Goal: Communication & Community: Answer question/provide support

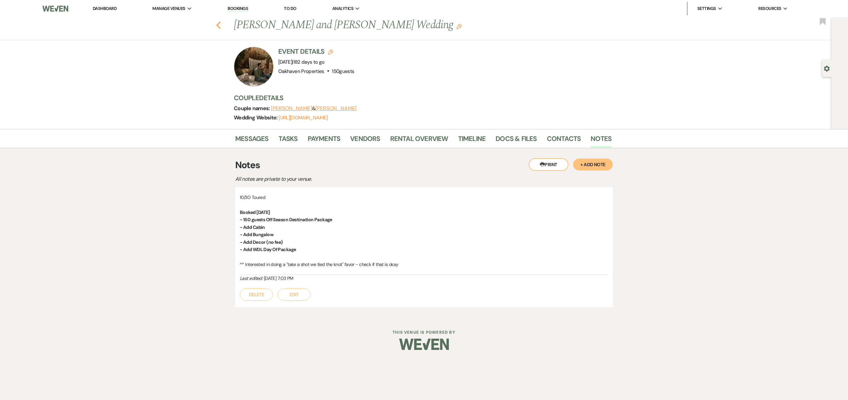
click at [219, 26] on icon "Previous" at bounding box center [218, 25] width 5 height 8
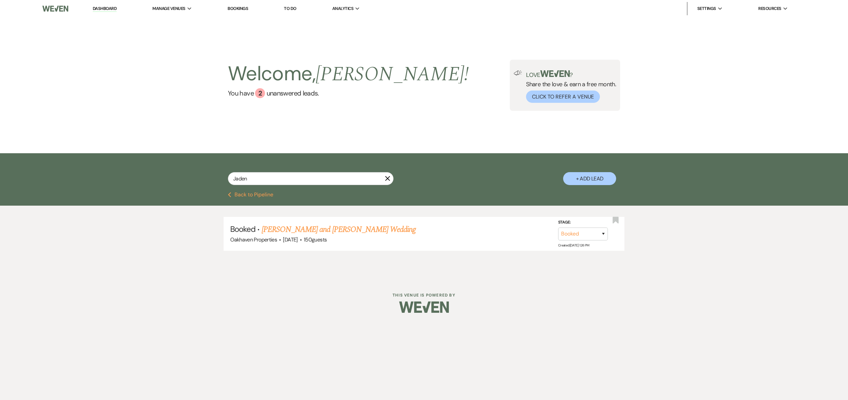
click at [387, 178] on icon "X" at bounding box center [387, 178] width 5 height 5
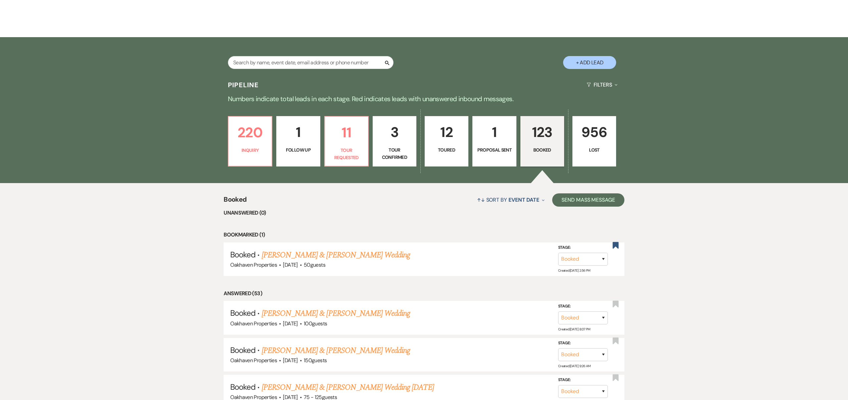
scroll to position [123, 0]
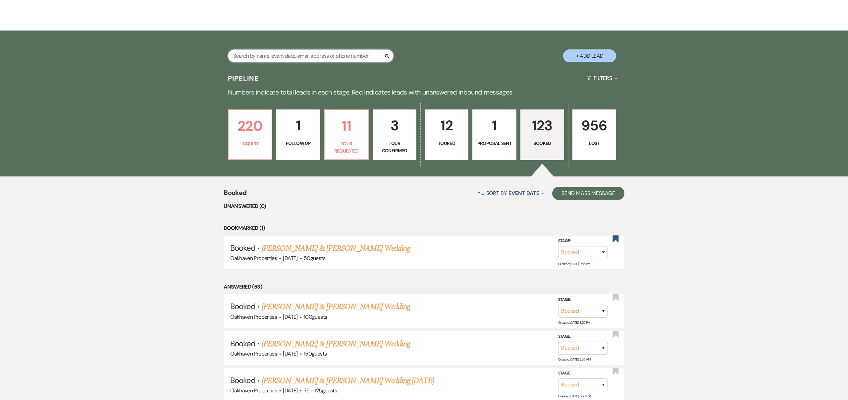
click at [251, 57] on input "text" at bounding box center [311, 55] width 166 height 13
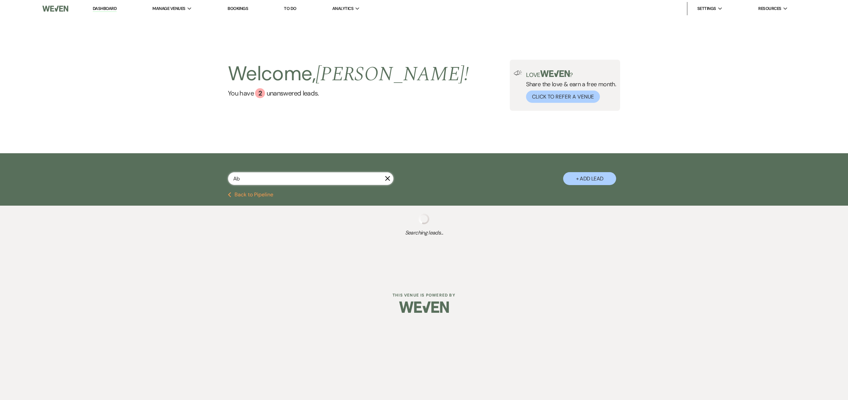
type input "Abi"
select select "8"
select select "6"
select select "8"
select select "4"
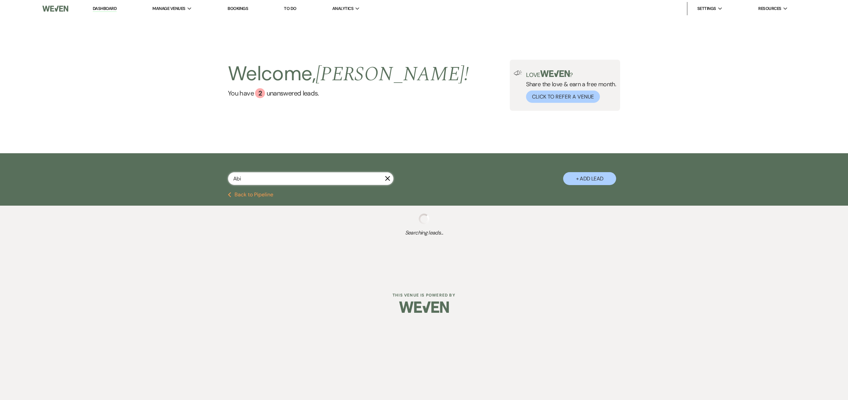
select select "8"
select select "6"
select select "5"
select select "8"
select select "6"
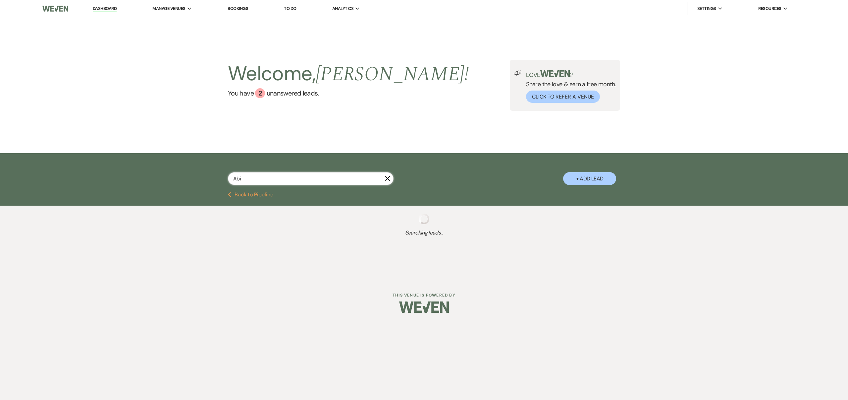
select select "8"
select select "6"
select select "8"
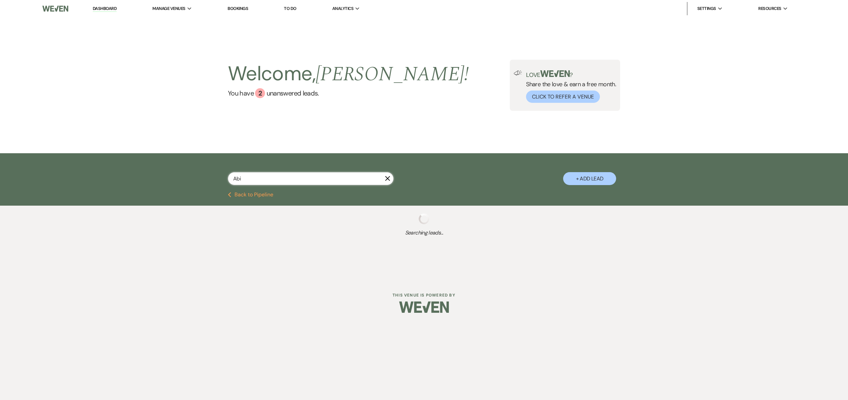
select select "7"
select select "8"
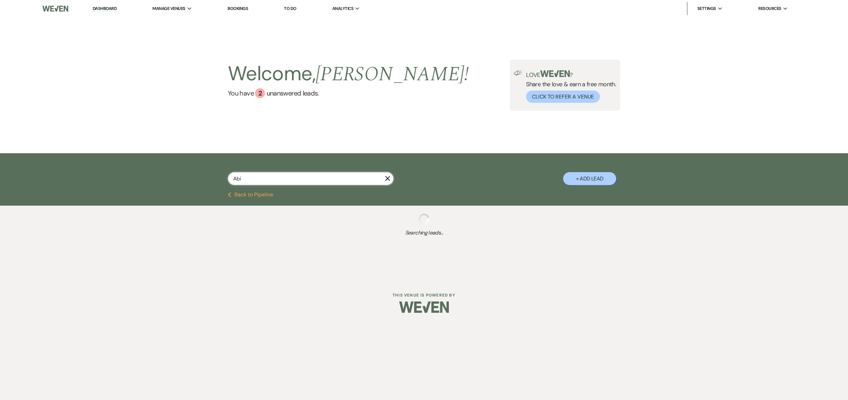
select select "8"
select select "6"
select select "8"
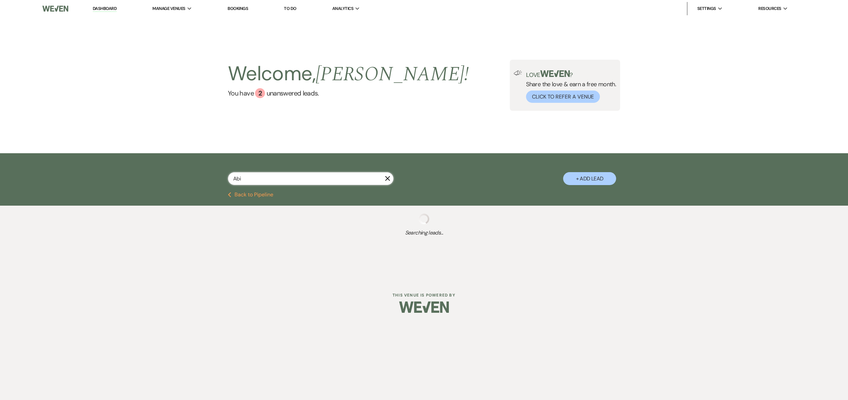
select select "8"
select select "6"
select select "8"
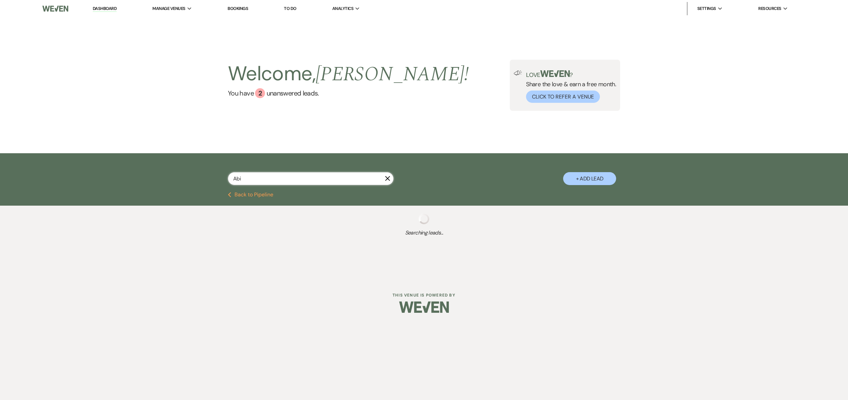
select select "8"
select select "6"
select select "8"
select select "6"
select select "8"
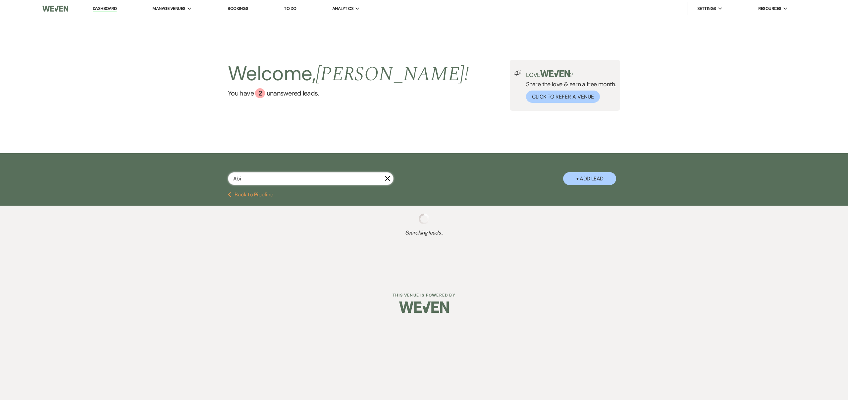
select select "6"
select select "8"
select select "6"
select select "8"
select select "3"
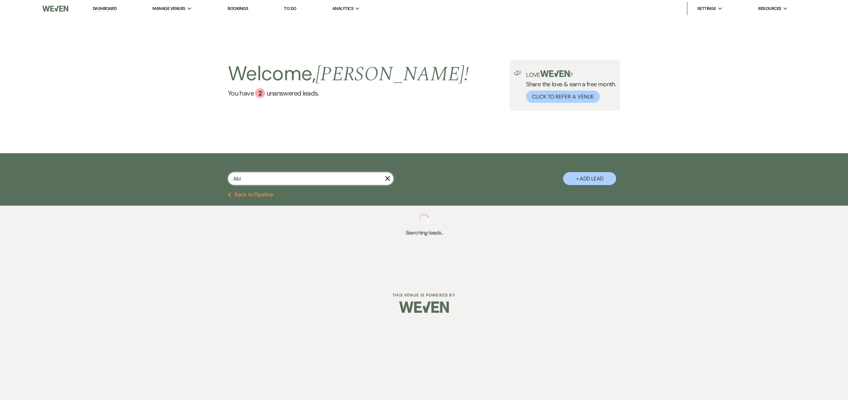
select select "8"
select select "5"
select select "8"
select select "5"
select select "8"
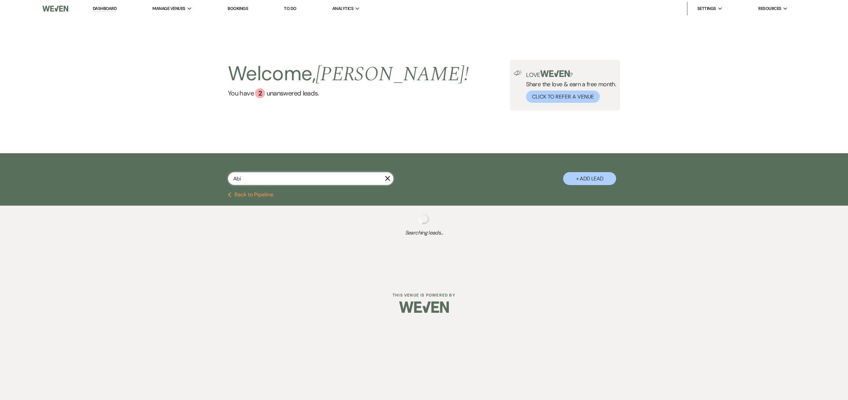
select select "6"
select select "8"
select select "6"
select select "8"
select select "1"
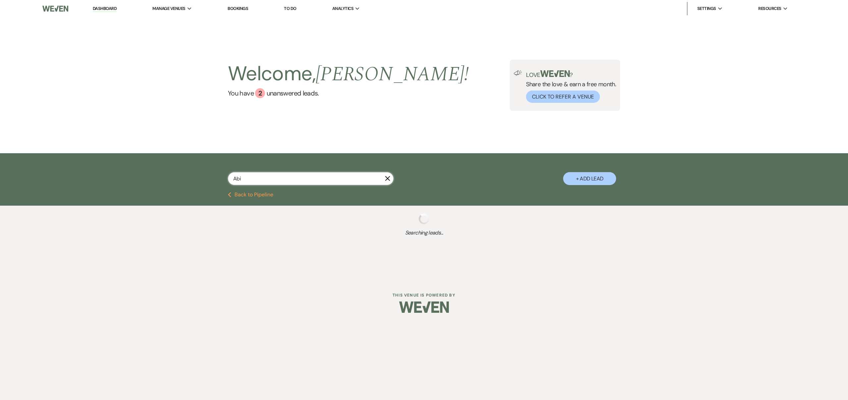
select select "8"
select select "6"
select select "8"
select select "6"
select select "8"
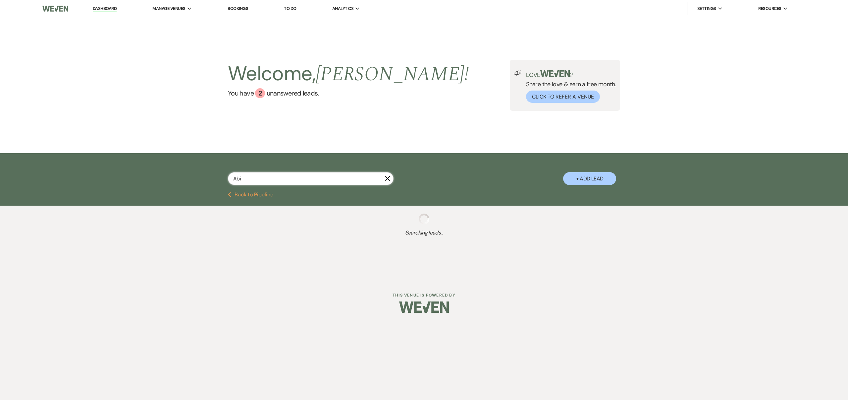
select select "5"
select select "8"
select select "6"
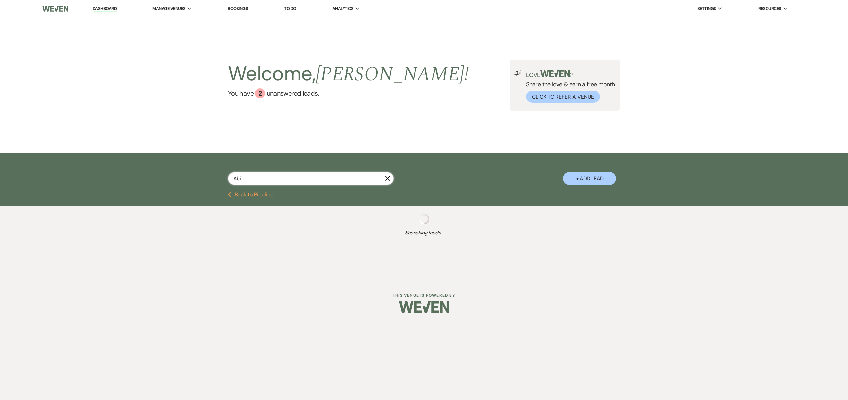
select select "8"
select select "6"
select select "8"
select select "5"
select select "8"
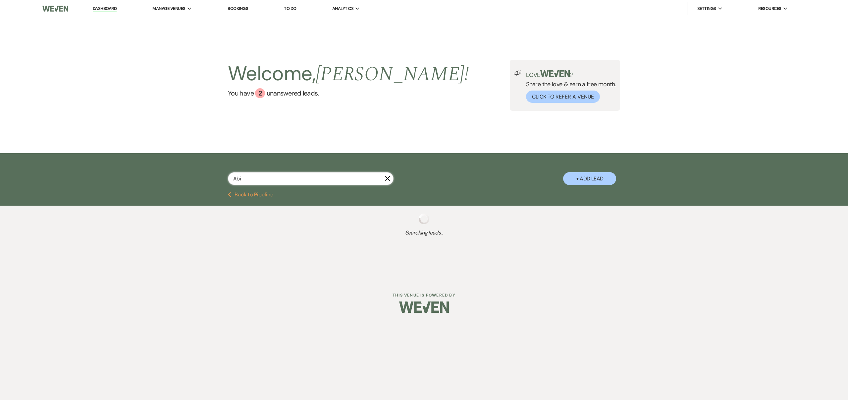
select select "5"
select select "8"
select select "6"
select select "8"
select select "5"
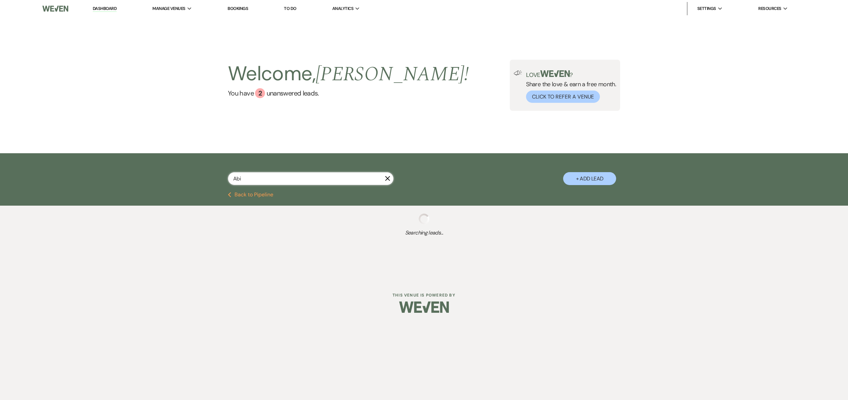
select select "8"
select select "6"
select select "8"
select select "6"
select select "8"
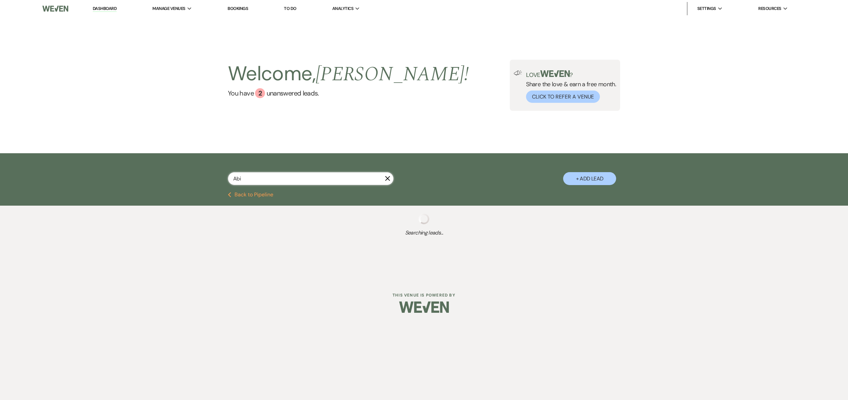
select select "8"
select select "5"
select select "8"
select select "5"
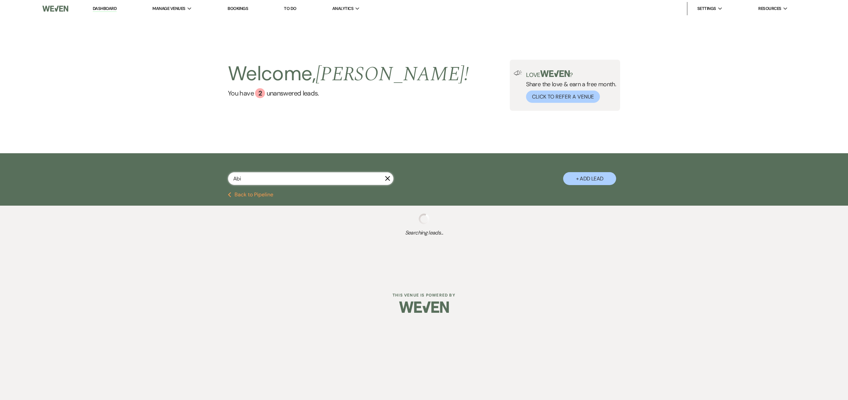
select select "8"
select select "5"
select select "8"
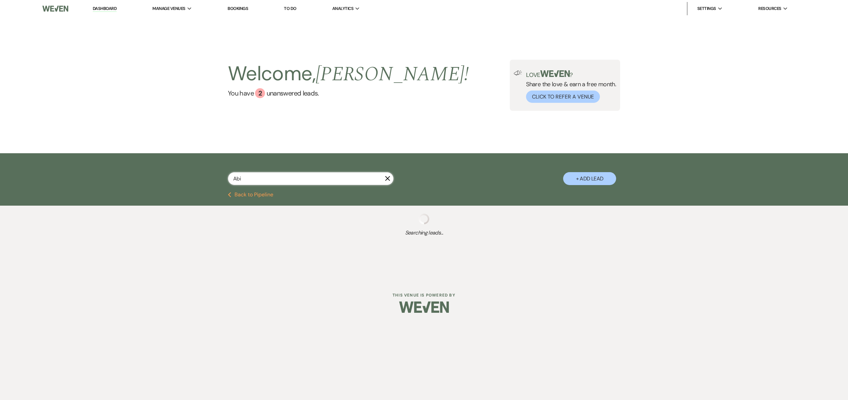
select select "8"
select select "5"
select select "8"
select select "3"
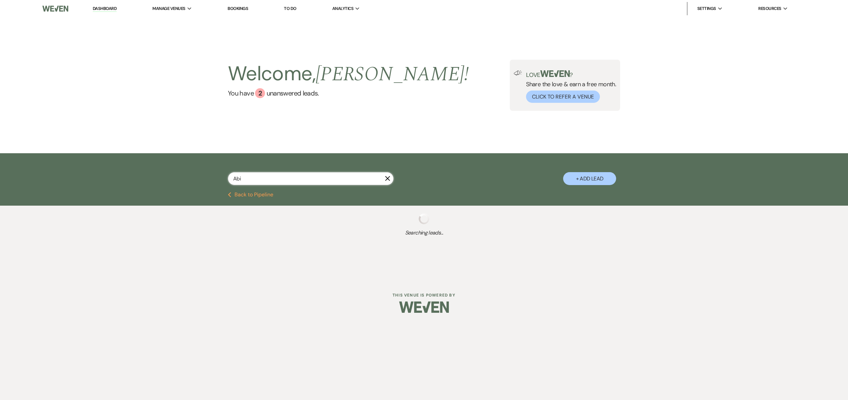
select select "8"
select select "5"
select select "8"
select select "3"
select select "8"
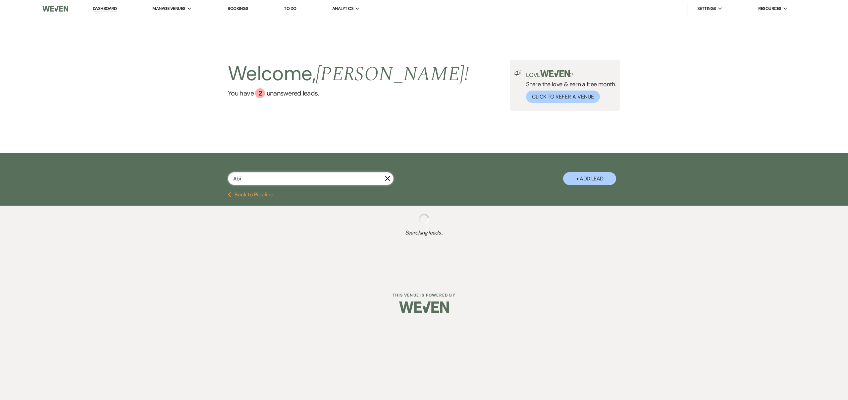
select select "4"
select select "8"
select select "5"
select select "8"
select select "6"
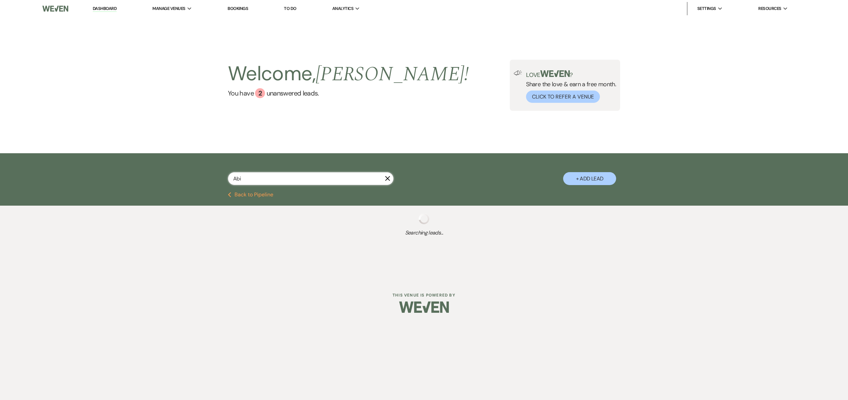
select select "8"
select select "1"
select select "8"
select select "5"
select select "8"
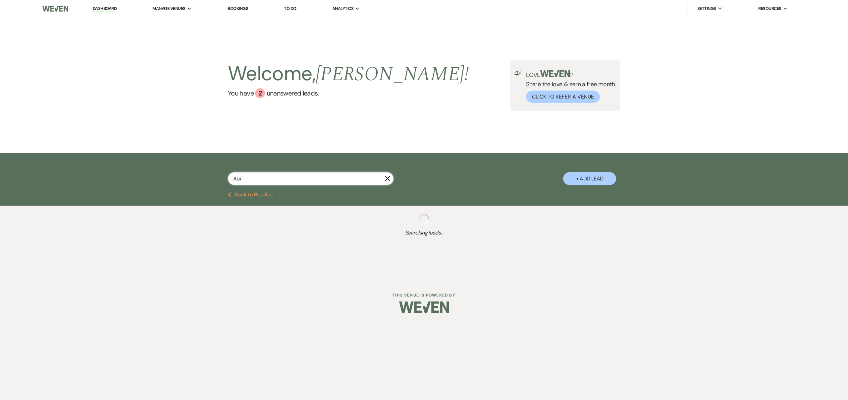
select select "6"
select select "8"
select select "5"
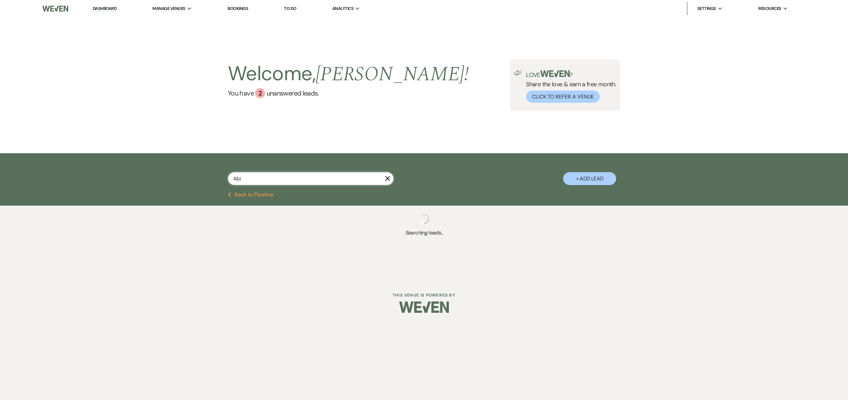
select select "8"
select select "3"
select select "8"
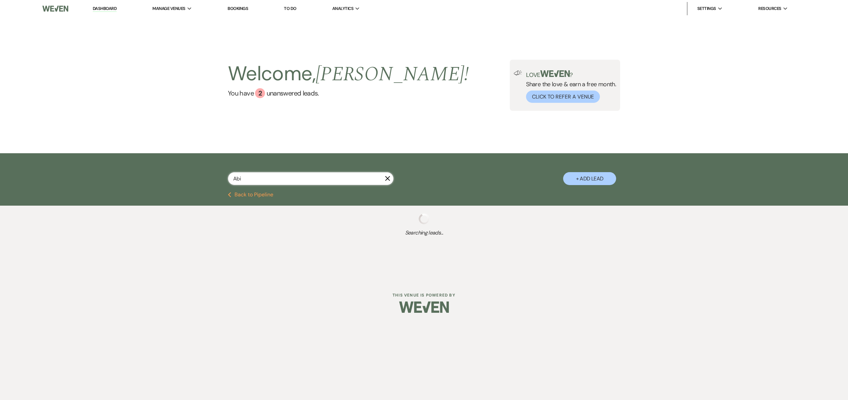
select select "6"
select select "8"
select select "6"
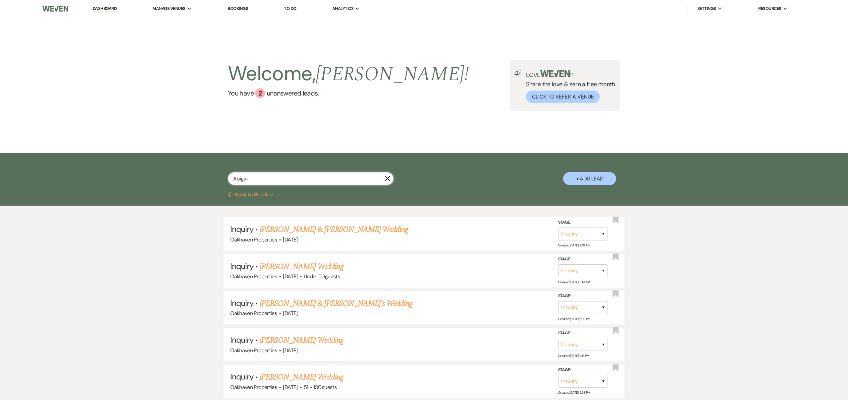
type input "Abigail"
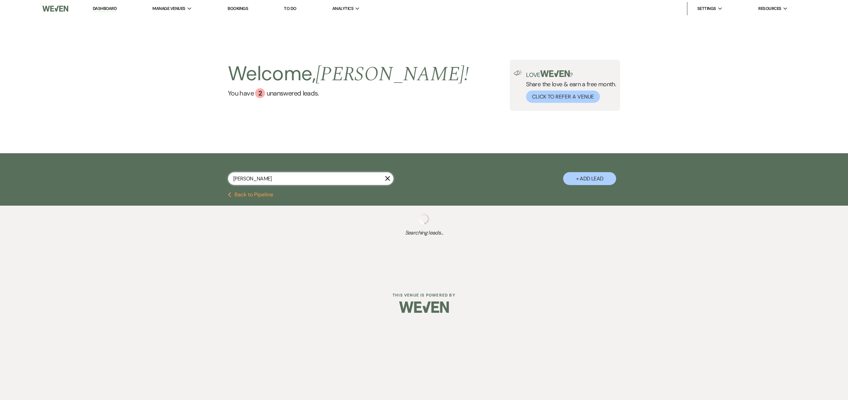
select select "5"
select select "8"
select select "5"
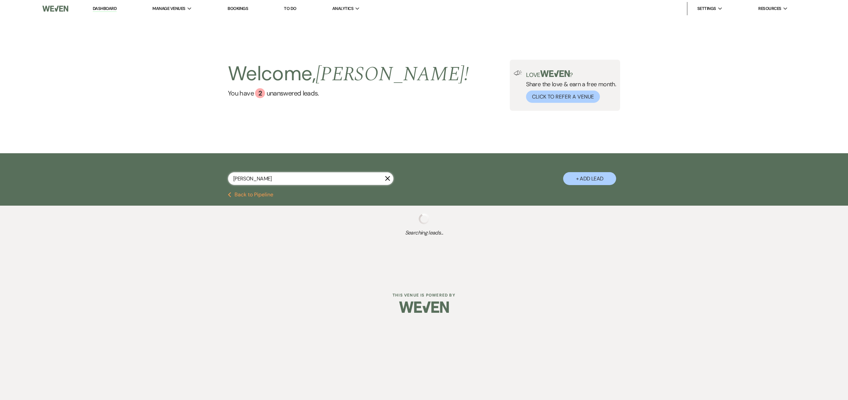
select select "8"
select select "6"
select select "8"
select select "6"
select select "8"
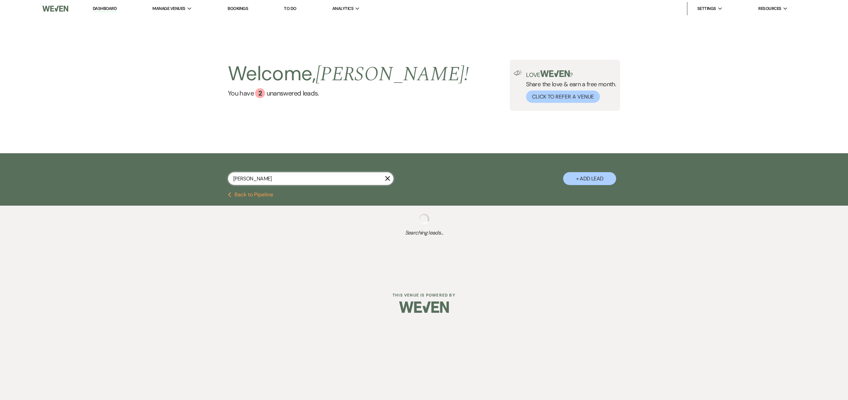
select select "6"
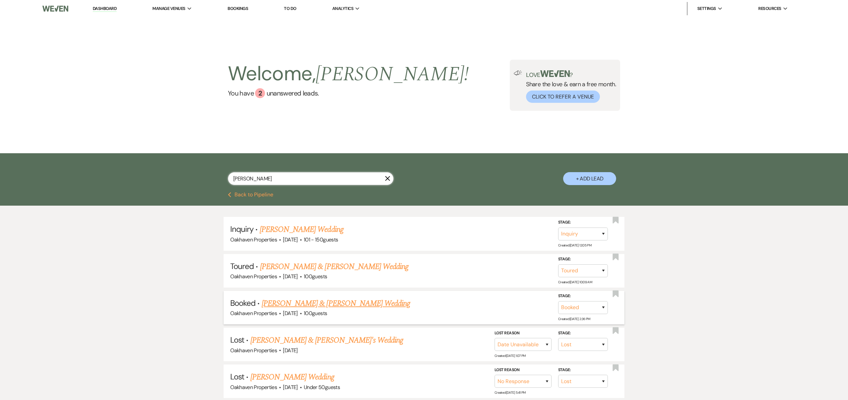
type input "Abigail"
click at [384, 302] on link "[PERSON_NAME] & [PERSON_NAME] Wedding" at bounding box center [336, 303] width 148 height 12
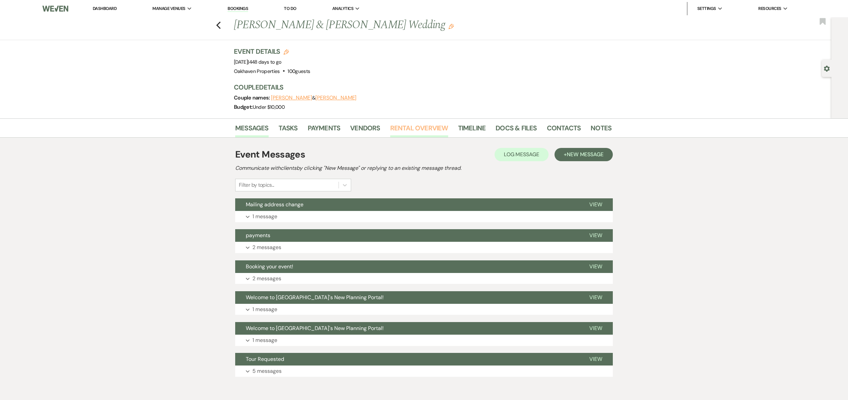
click at [429, 128] on link "Rental Overview" at bounding box center [419, 130] width 58 height 15
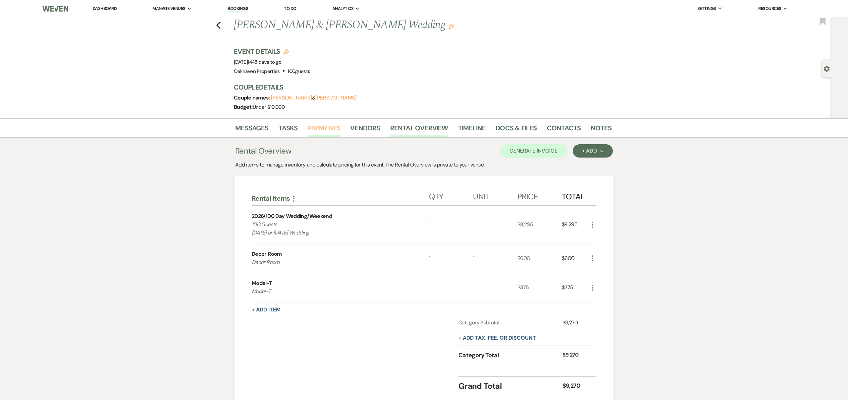
click at [328, 127] on link "Payments" at bounding box center [324, 130] width 33 height 15
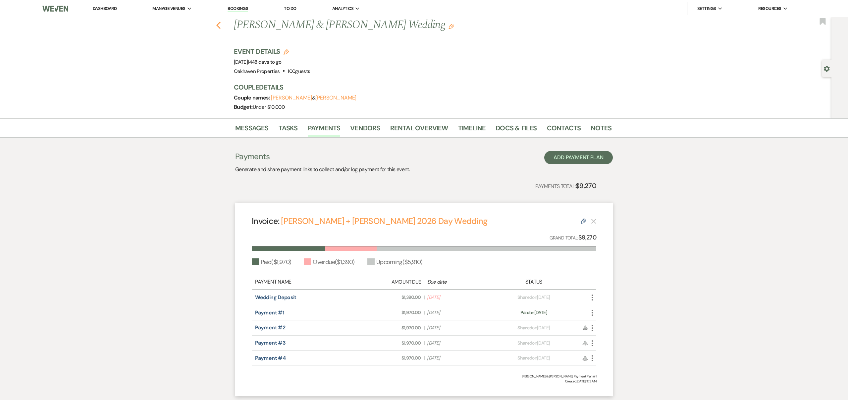
click at [217, 25] on use "button" at bounding box center [218, 25] width 4 height 7
select select "5"
select select "8"
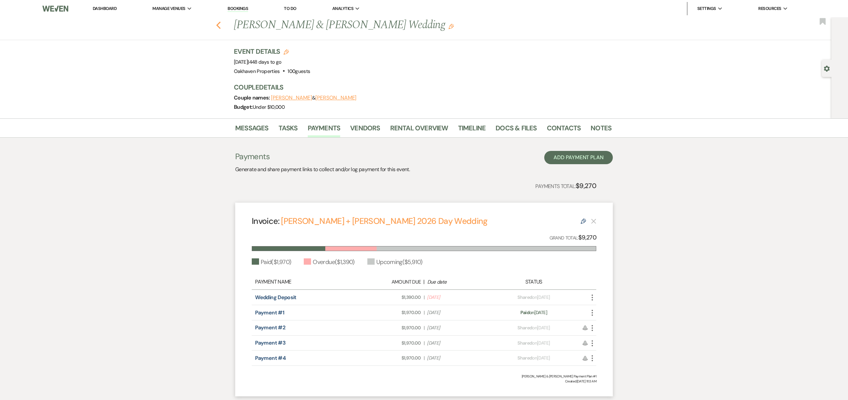
select select "5"
select select "8"
select select "6"
select select "8"
select select "6"
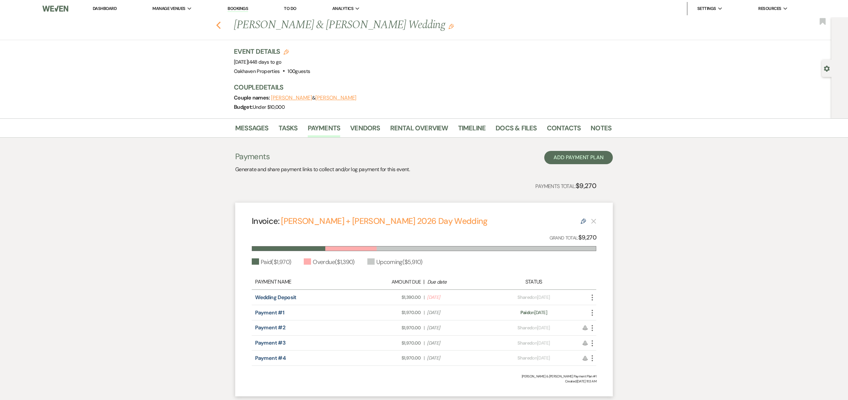
select select "8"
select select "6"
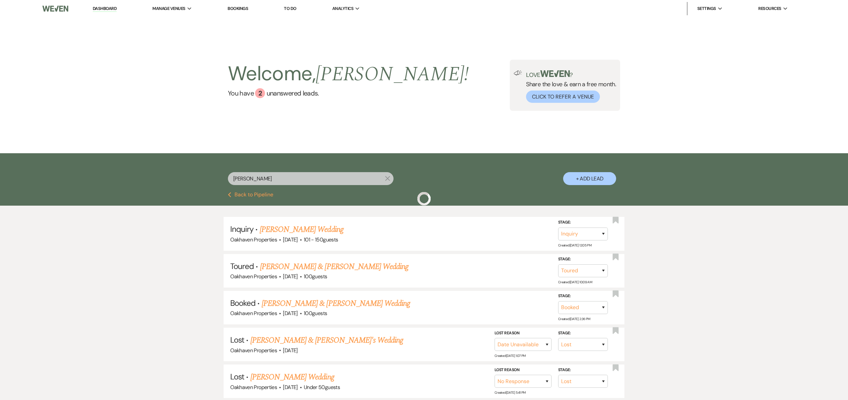
scroll to position [0, 0]
click at [388, 177] on icon "X" at bounding box center [387, 177] width 5 height 5
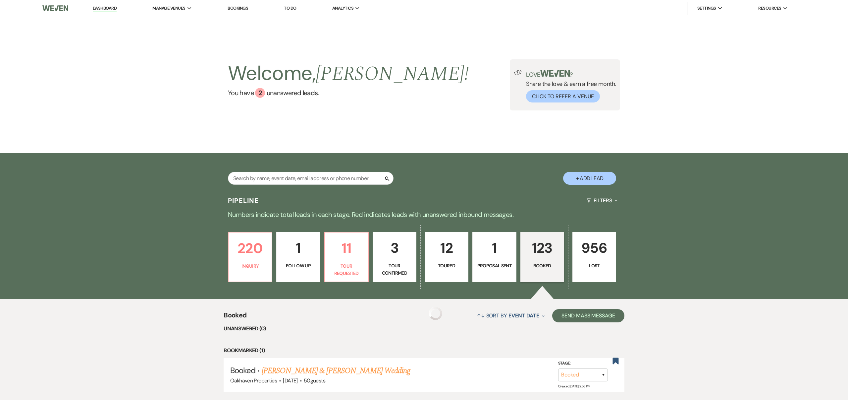
scroll to position [123, 0]
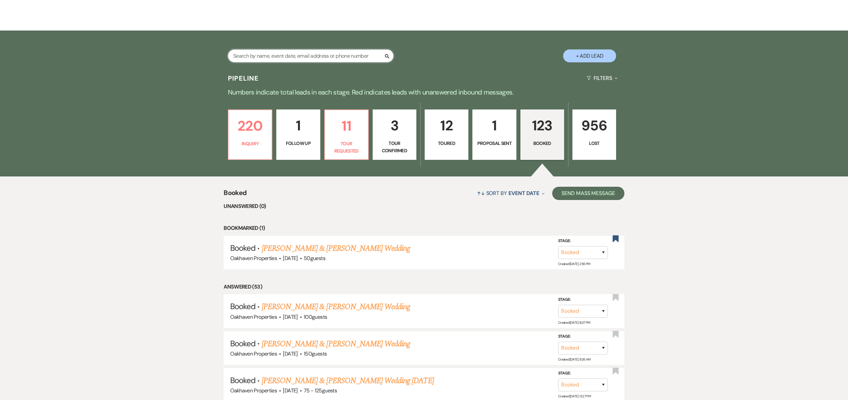
click at [275, 58] on input "text" at bounding box center [311, 55] width 166 height 13
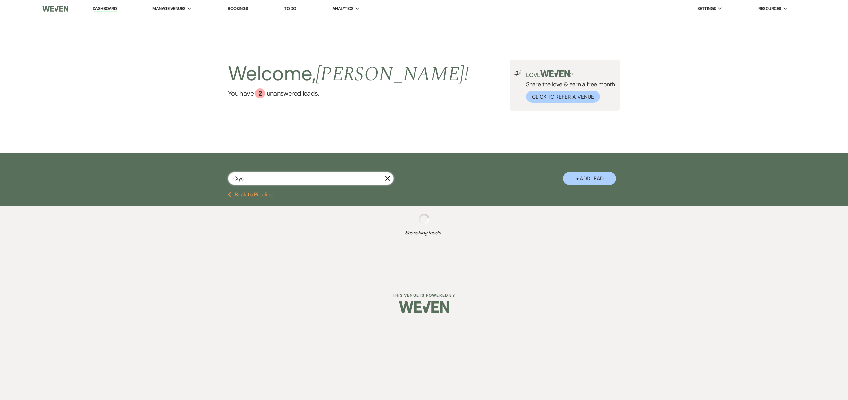
type input "Cryst"
select select "8"
select select "5"
select select "8"
select select "5"
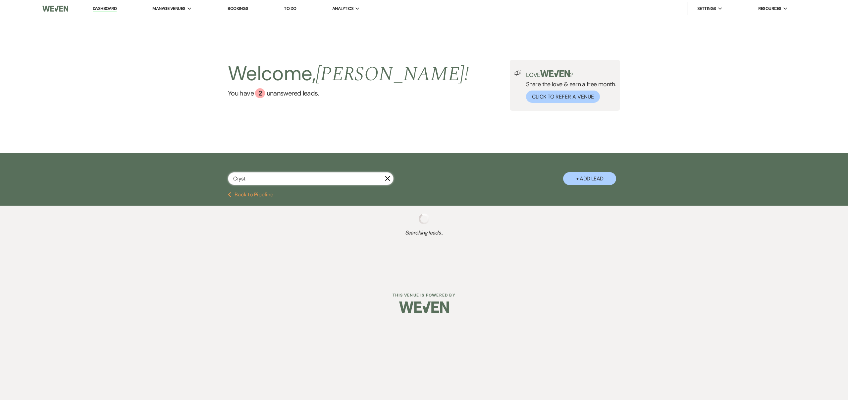
select select "8"
select select "5"
select select "8"
select select "5"
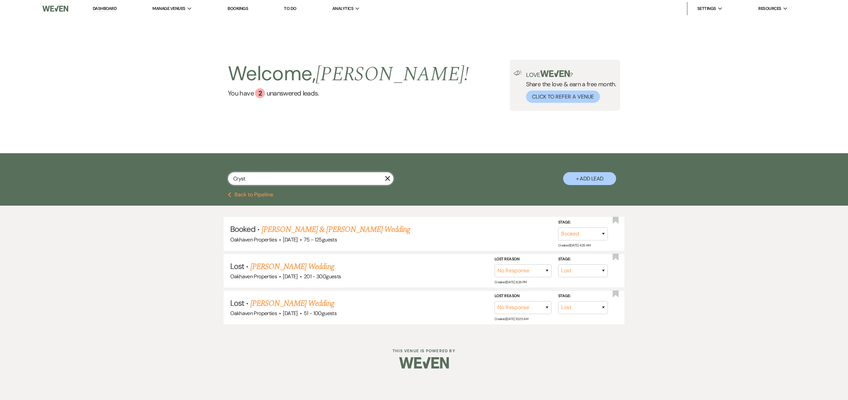
type input "Cryst"
click at [359, 229] on link "Crystal Ruiz & Brian Rainey Wedding" at bounding box center [336, 229] width 148 height 12
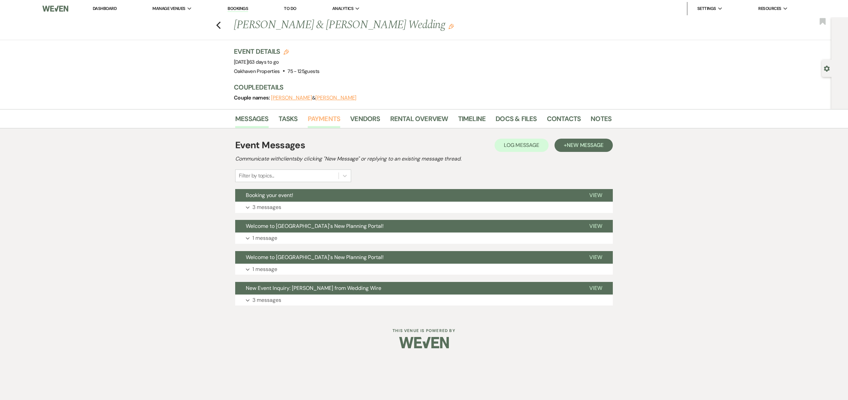
click at [330, 117] on link "Payments" at bounding box center [324, 120] width 33 height 15
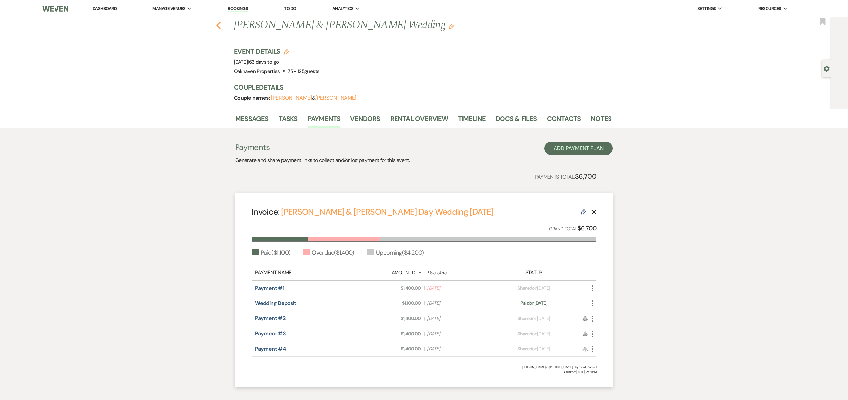
click at [218, 25] on use "button" at bounding box center [218, 25] width 4 height 7
select select "8"
select select "5"
select select "8"
select select "5"
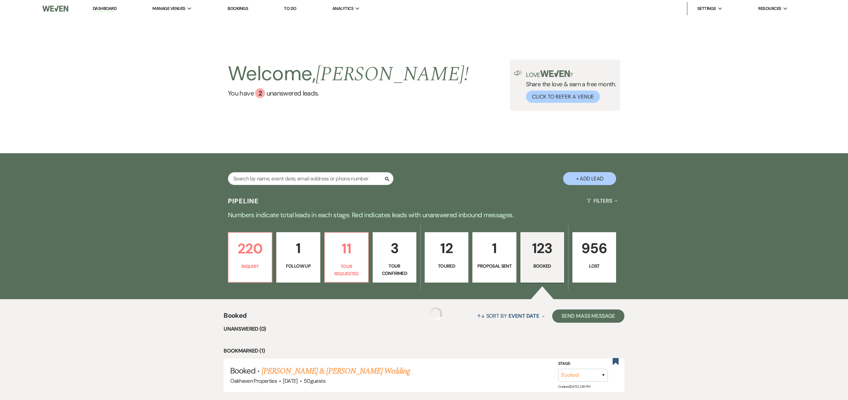
scroll to position [123, 0]
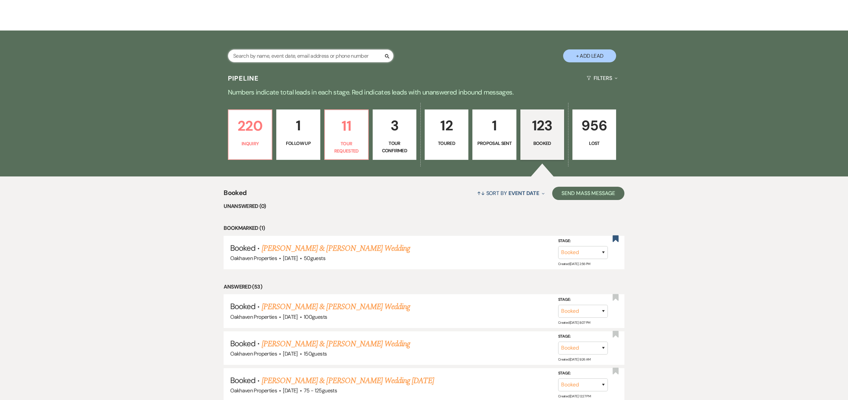
click at [348, 54] on input "text" at bounding box center [311, 55] width 166 height 13
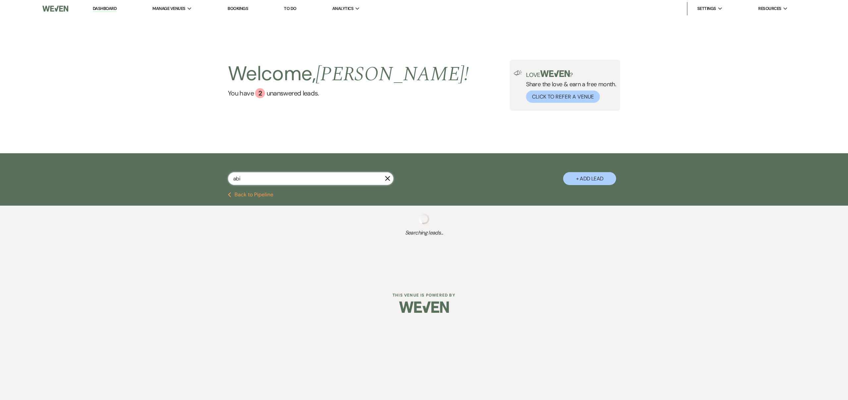
type input "abig"
select select "5"
select select "8"
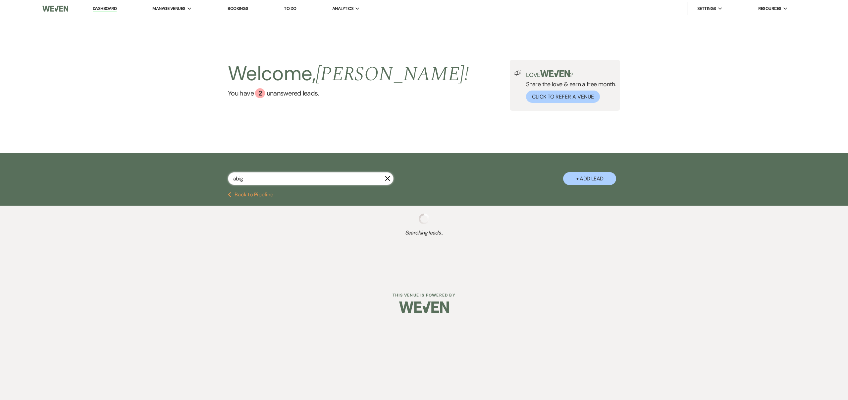
select select "5"
select select "8"
select select "6"
select select "8"
select select "6"
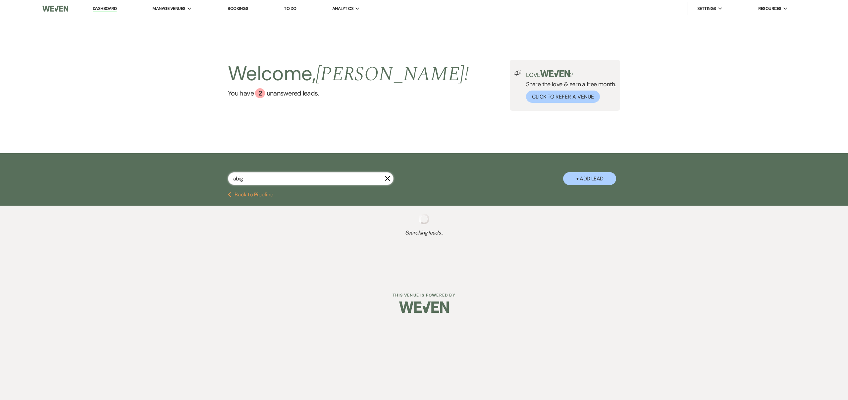
select select "8"
select select "5"
select select "8"
select select "5"
select select "8"
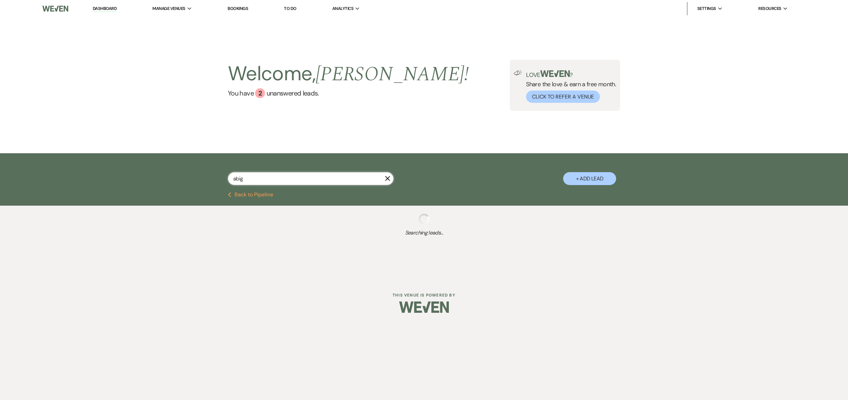
select select "6"
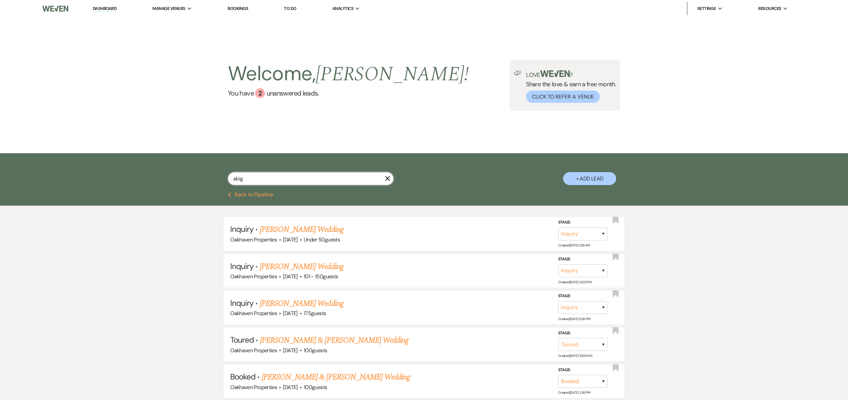
select select "5"
select select "8"
select select "5"
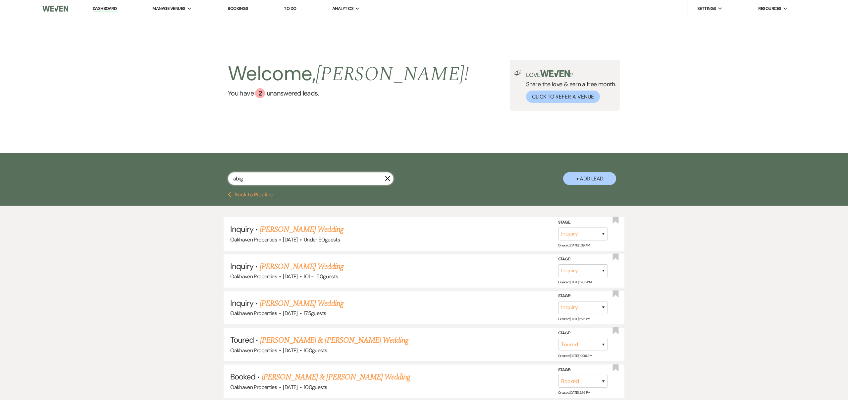
select select "8"
select select "6"
select select "8"
select select "6"
select select "8"
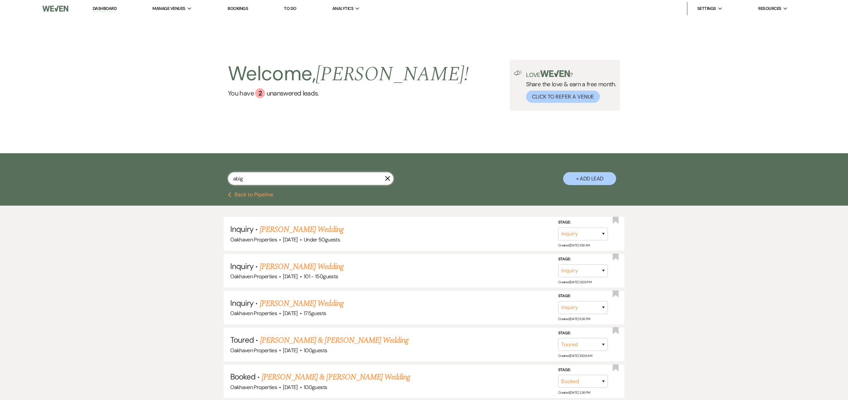
select select "6"
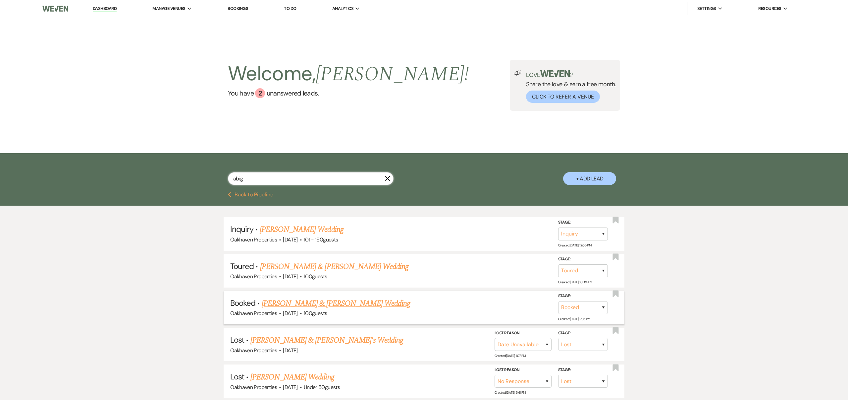
type input "abig"
click at [381, 303] on link "[PERSON_NAME] & [PERSON_NAME] Wedding" at bounding box center [336, 303] width 148 height 12
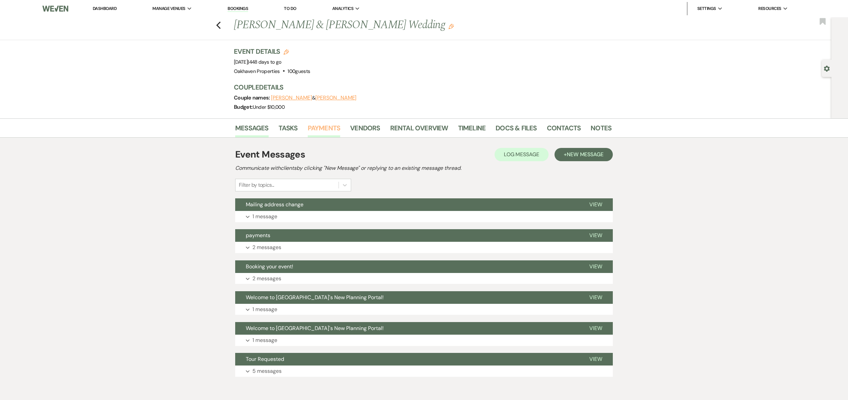
click at [334, 127] on link "Payments" at bounding box center [324, 130] width 33 height 15
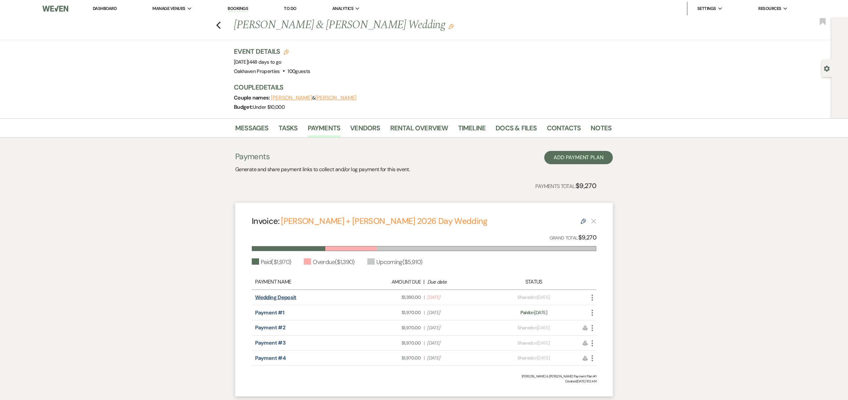
click at [287, 296] on link "Wedding Deposit" at bounding box center [275, 297] width 41 height 7
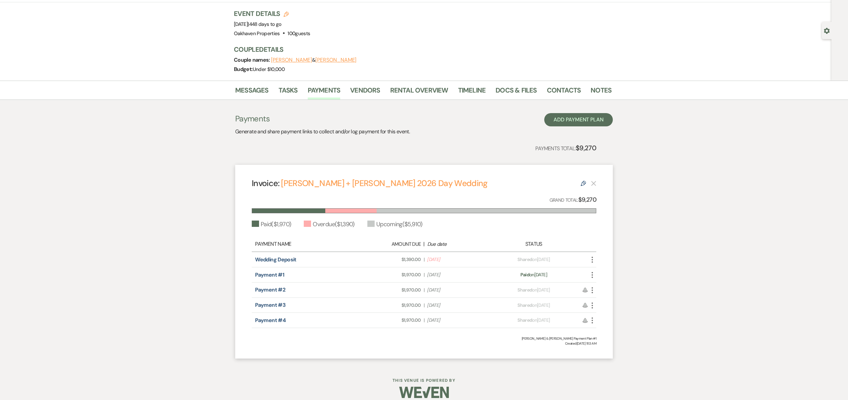
scroll to position [46, 0]
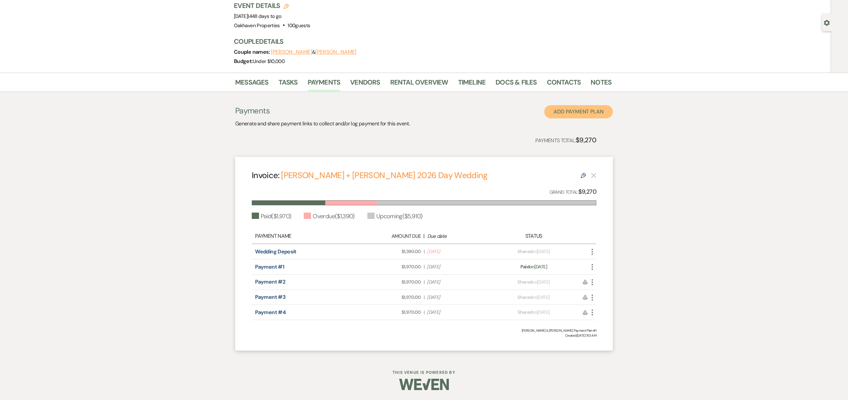
click at [579, 111] on button "Add Payment Plan" at bounding box center [578, 111] width 69 height 13
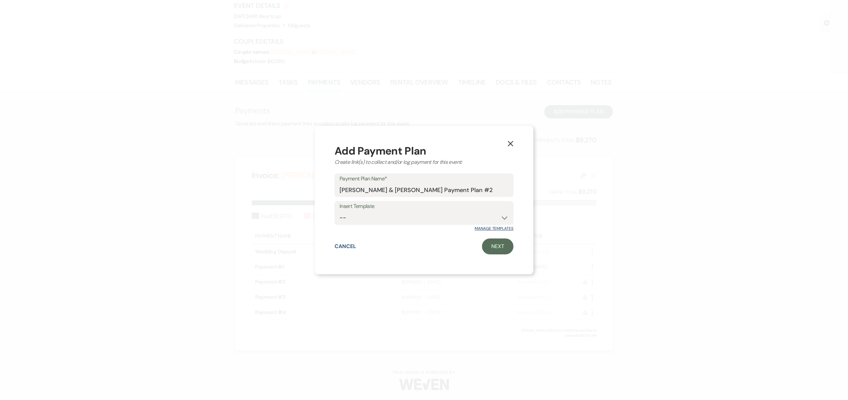
click at [485, 227] on link "Manage Templates" at bounding box center [494, 228] width 39 height 5
click at [499, 244] on link "Next" at bounding box center [497, 246] width 31 height 16
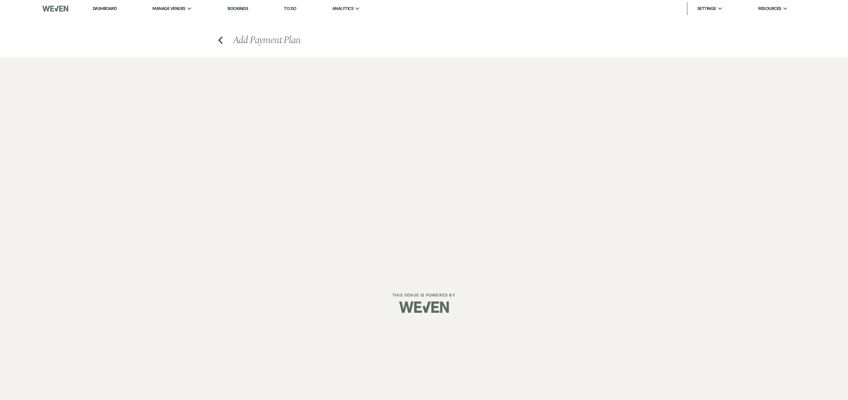
select select "2"
select select "percentage"
select select "true"
select select "client"
select select "weeks"
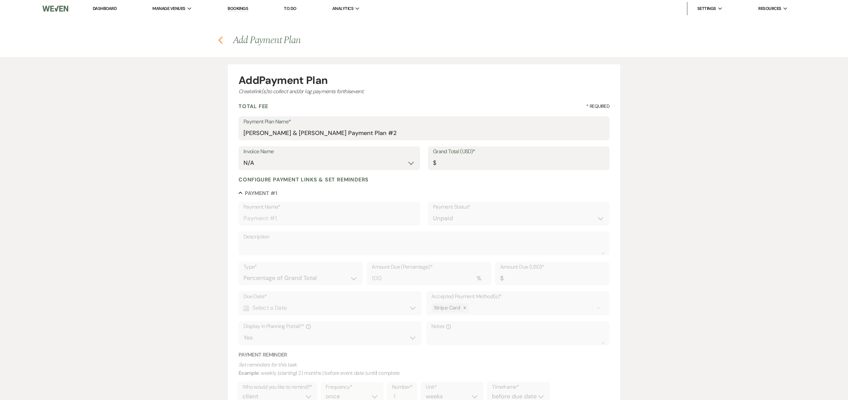
click at [220, 39] on icon "Previous" at bounding box center [220, 40] width 5 height 8
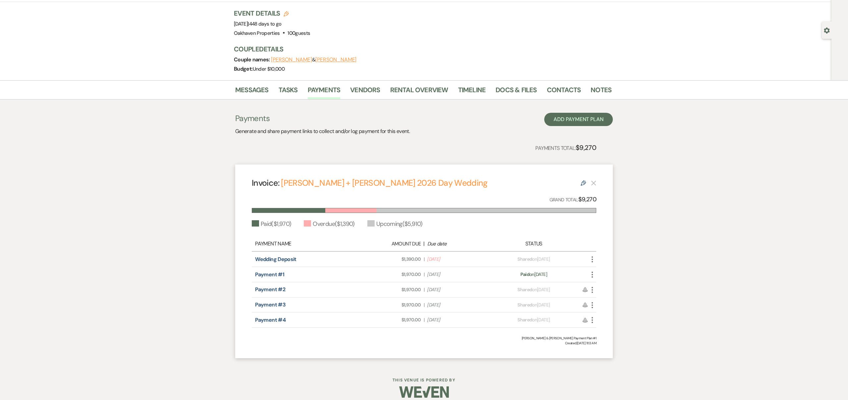
scroll to position [46, 0]
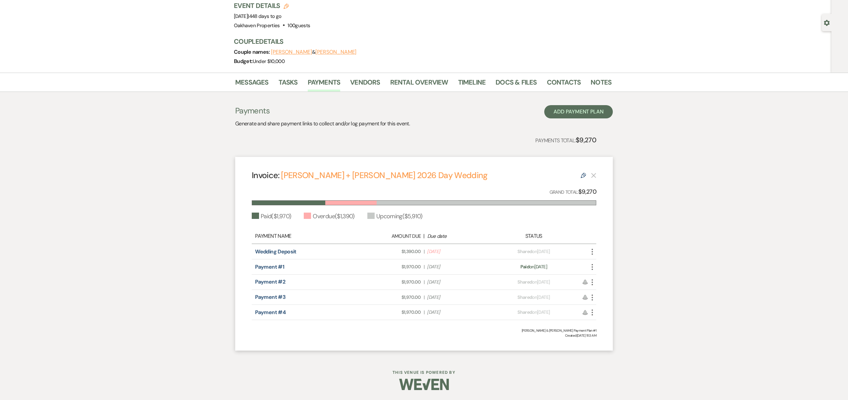
click at [583, 175] on icon "Edit" at bounding box center [583, 175] width 5 height 5
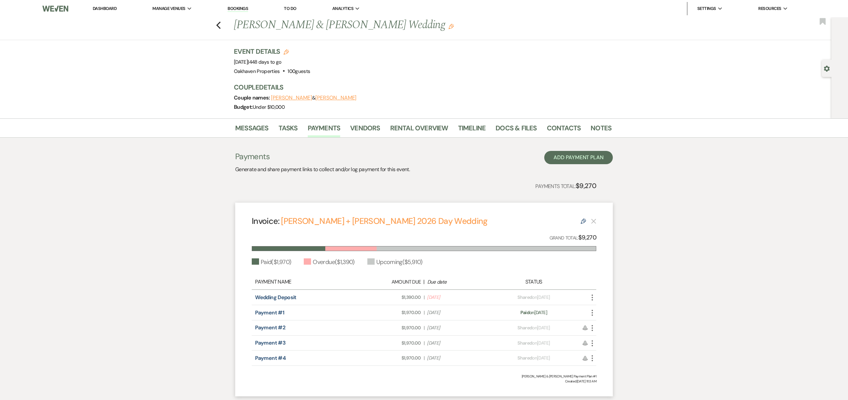
select select "24595"
select select "2"
select select "flat"
select select "true"
select select "1"
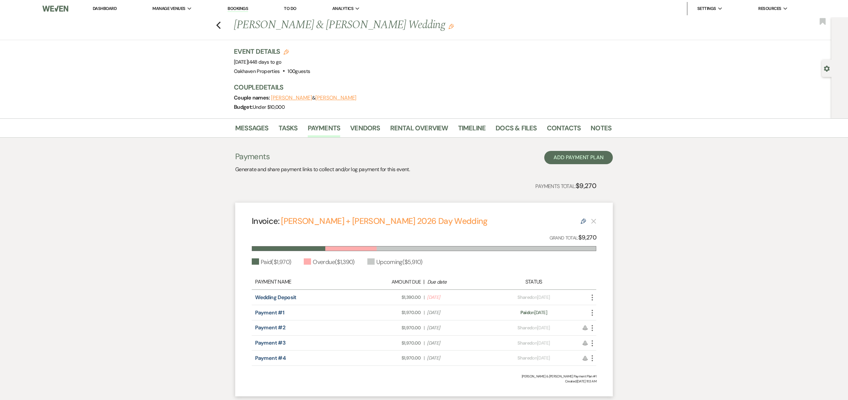
select select "true"
select select "2"
select select "flat"
select select "true"
select select "client"
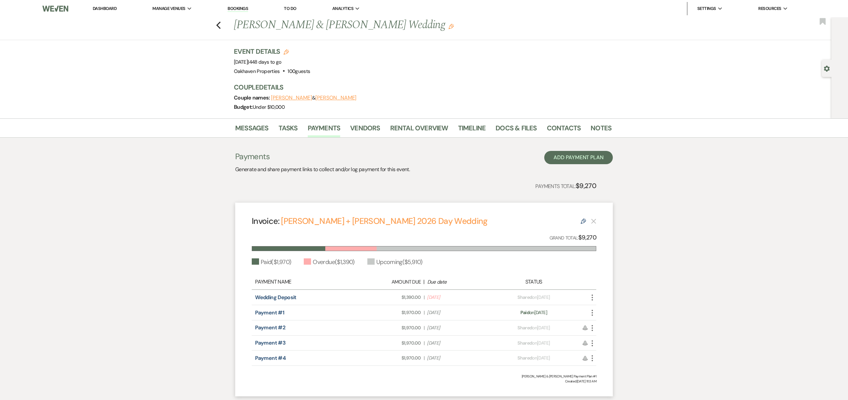
select select "weeks"
select select "2"
select select "flat"
select select "true"
select select "client"
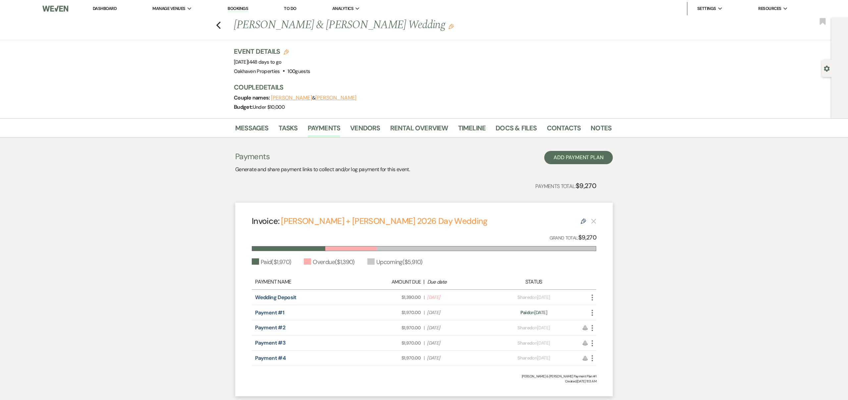
select select "weeks"
select select "2"
select select "flat"
select select "true"
select select "client"
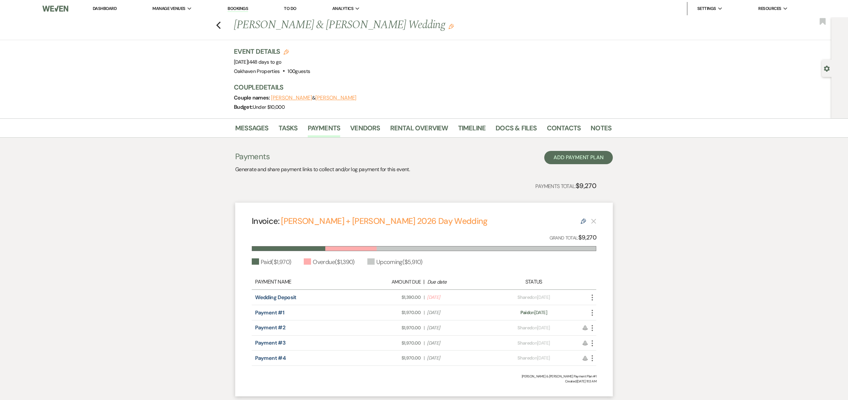
select select "weeks"
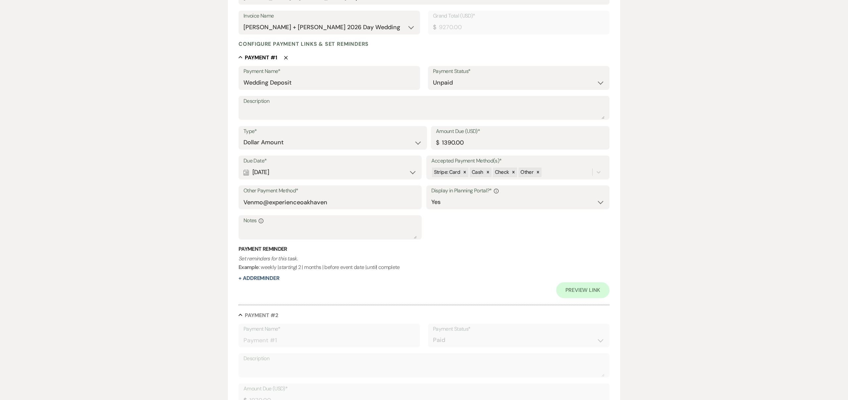
scroll to position [137, 0]
click at [274, 275] on button "+ Add Reminder" at bounding box center [259, 275] width 41 height 5
select select "client"
select select "days"
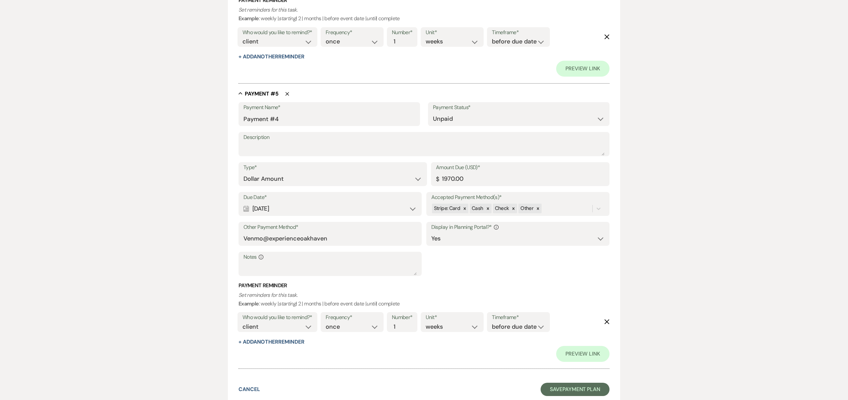
scroll to position [1229, 0]
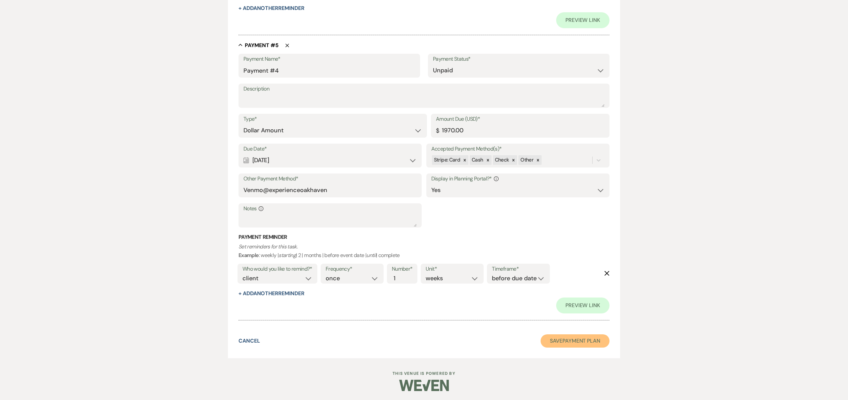
click at [566, 339] on button "Save Payment Plan" at bounding box center [575, 340] width 69 height 13
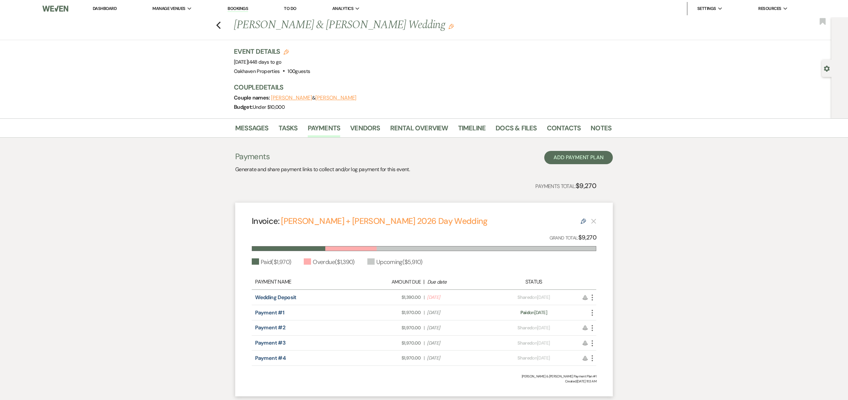
scroll to position [0, 0]
click at [505, 128] on link "Docs & Files" at bounding box center [516, 129] width 41 height 15
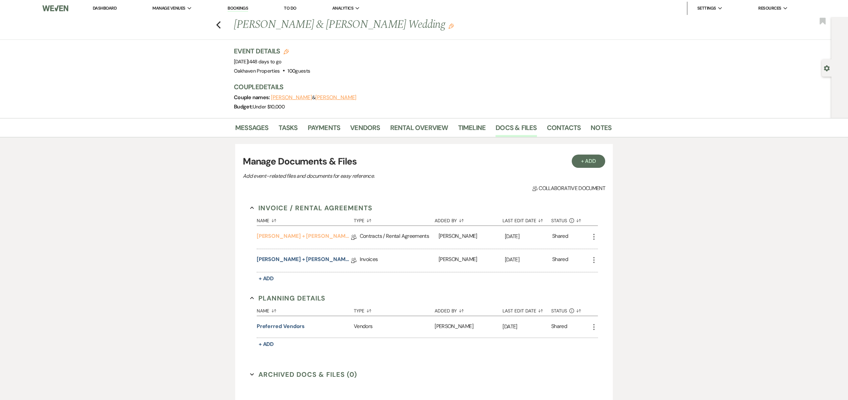
click at [340, 236] on link "[PERSON_NAME] + [PERSON_NAME] 2026 Day Wedding Contract" at bounding box center [304, 237] width 94 height 10
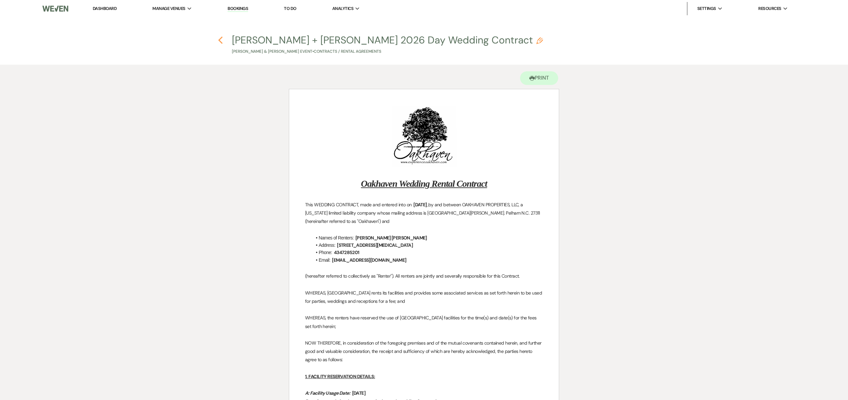
click at [220, 40] on icon "Previous" at bounding box center [220, 40] width 5 height 8
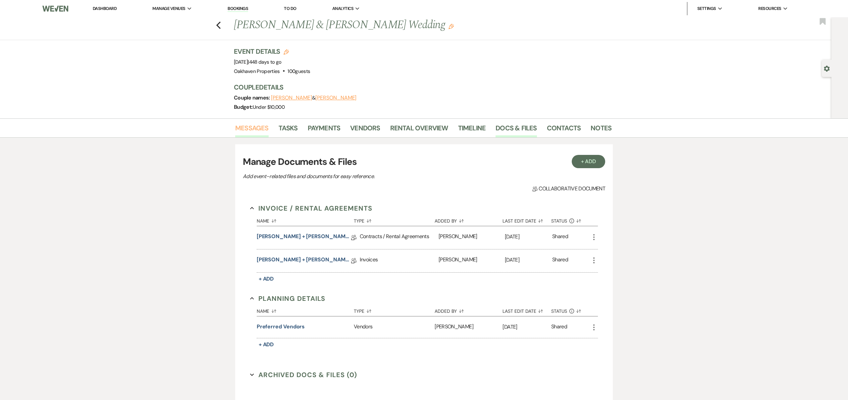
click at [261, 126] on link "Messages" at bounding box center [251, 130] width 33 height 15
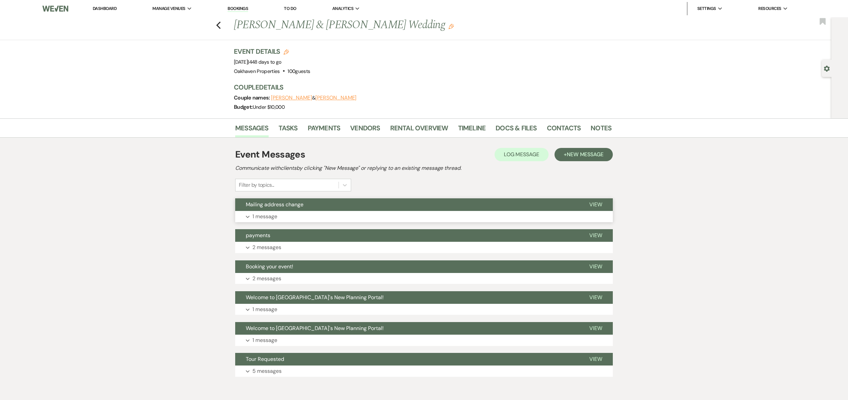
click at [596, 203] on span "View" at bounding box center [595, 204] width 13 height 7
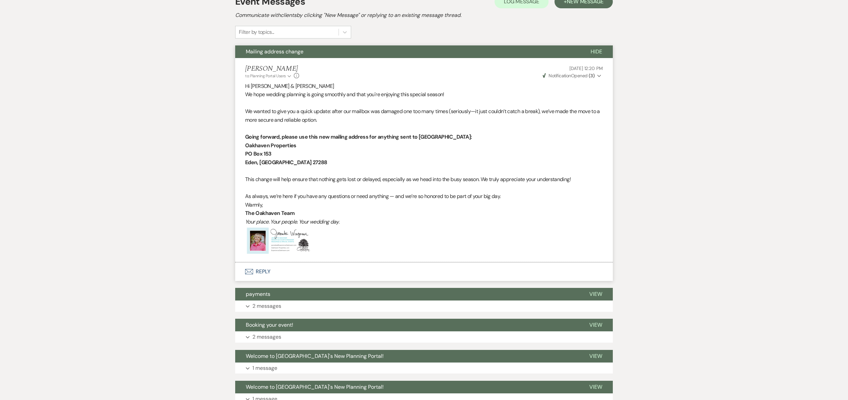
scroll to position [155, 0]
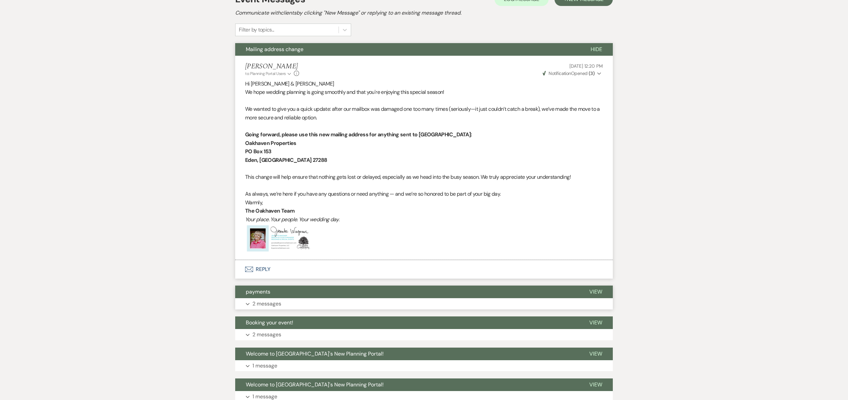
click at [595, 291] on span "View" at bounding box center [595, 291] width 13 height 7
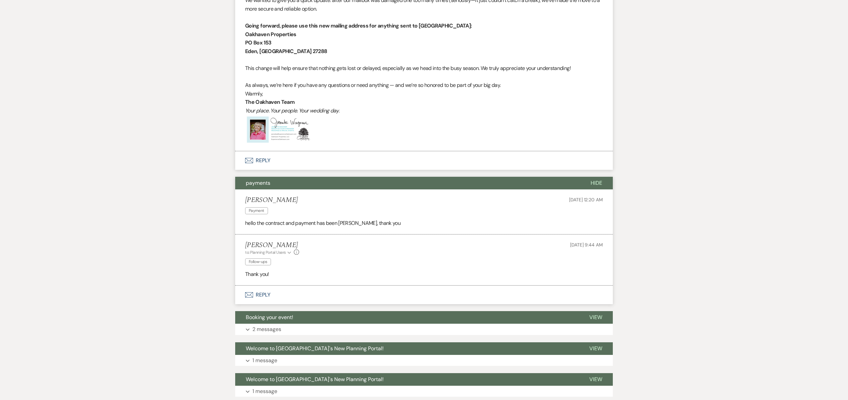
scroll to position [265, 0]
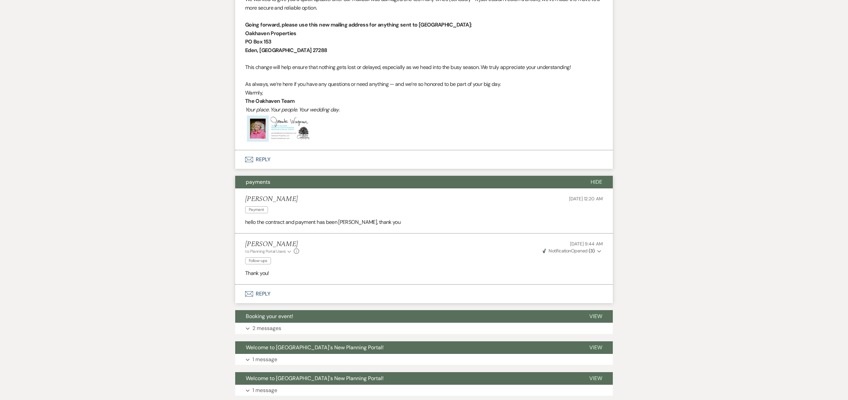
click at [265, 292] on button "Envelope Reply" at bounding box center [424, 293] width 378 height 19
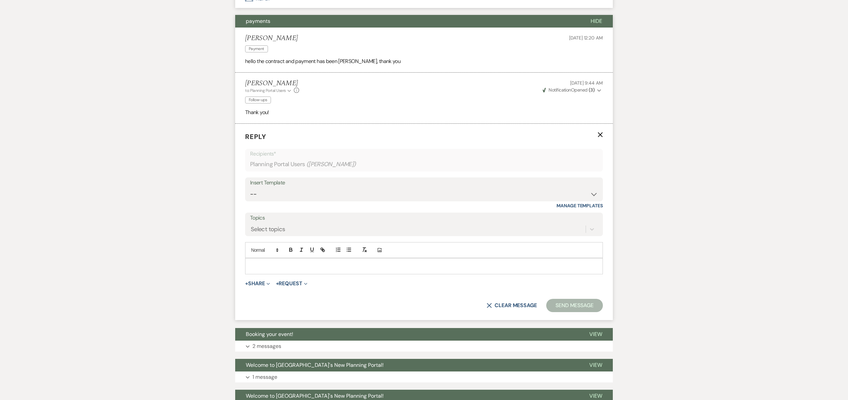
scroll to position [430, 0]
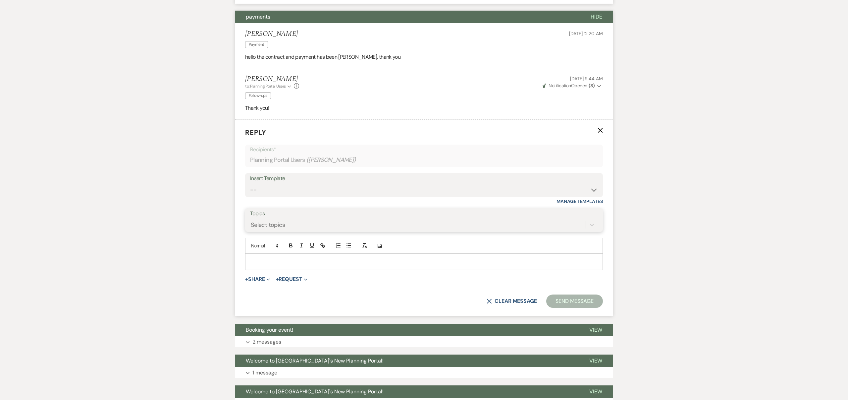
click at [292, 221] on div "Select topics" at bounding box center [418, 225] width 336 height 12
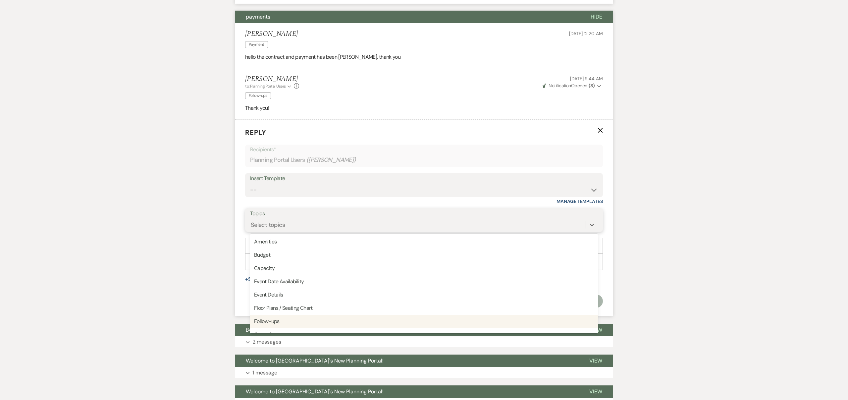
click at [278, 321] on div "Follow-ups" at bounding box center [424, 320] width 348 height 13
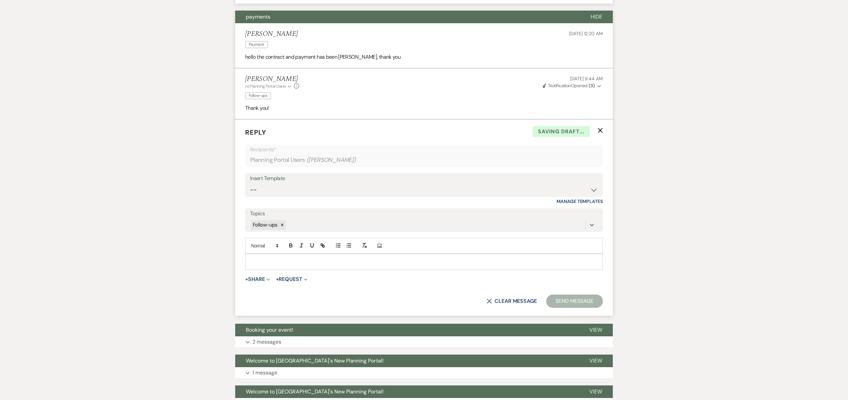
click at [274, 261] on p at bounding box center [423, 261] width 347 height 7
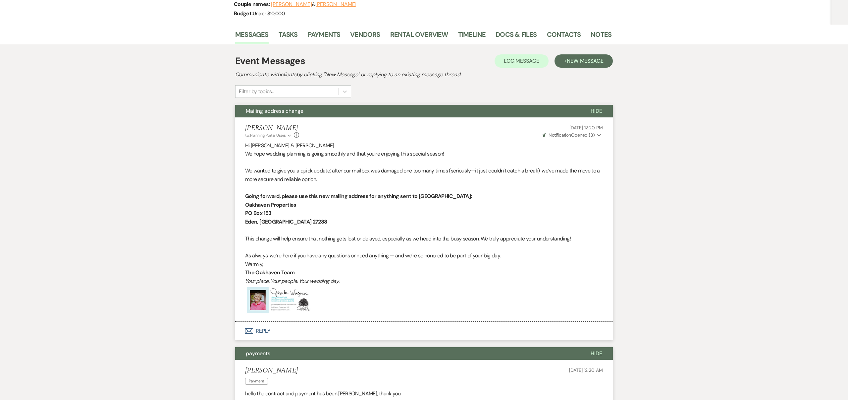
scroll to position [90, 0]
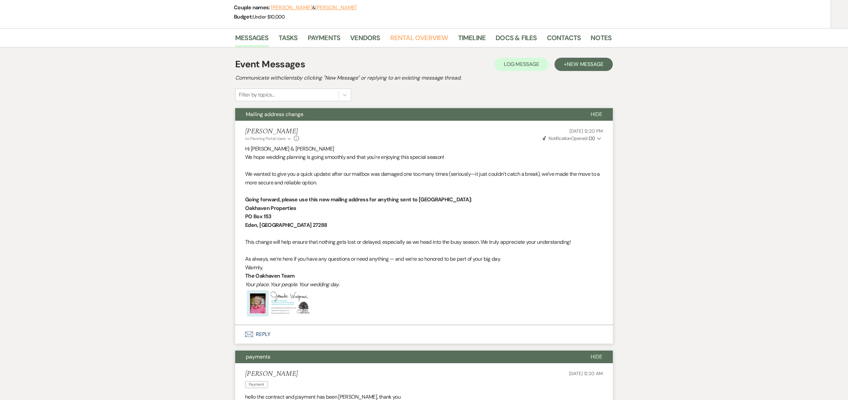
click at [436, 36] on link "Rental Overview" at bounding box center [419, 39] width 58 height 15
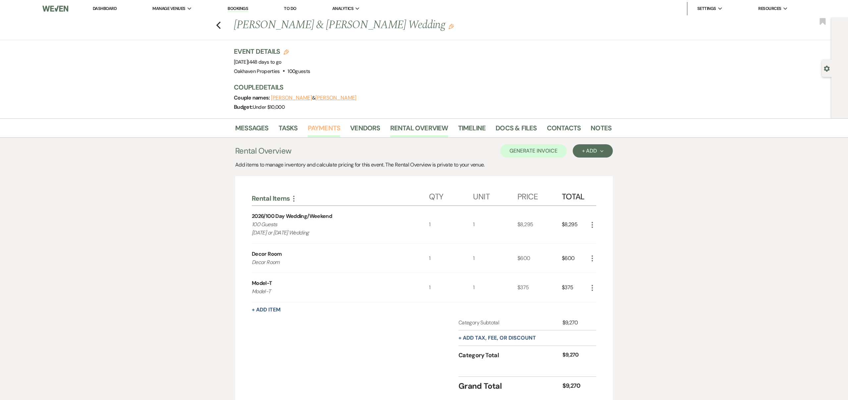
click at [331, 126] on link "Payments" at bounding box center [324, 130] width 33 height 15
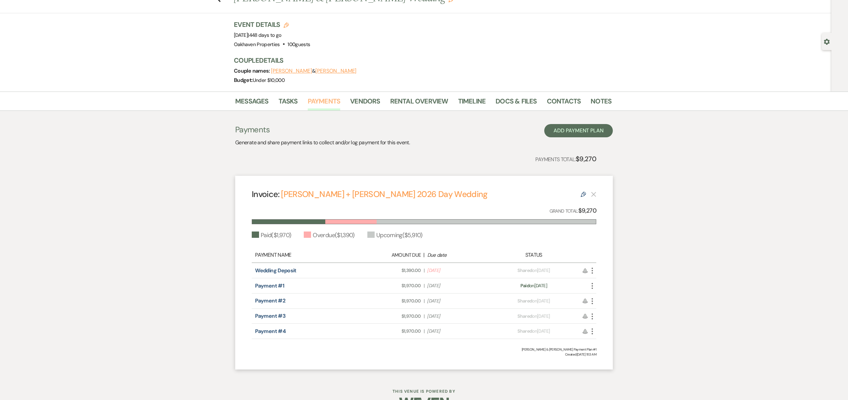
scroll to position [46, 0]
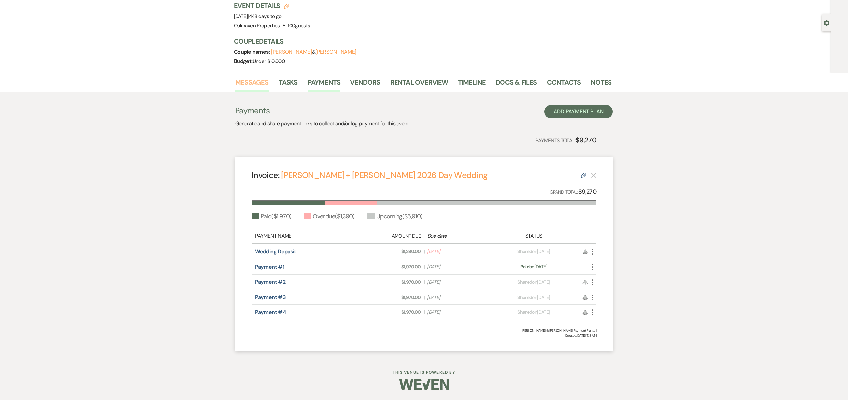
click at [257, 81] on link "Messages" at bounding box center [251, 84] width 33 height 15
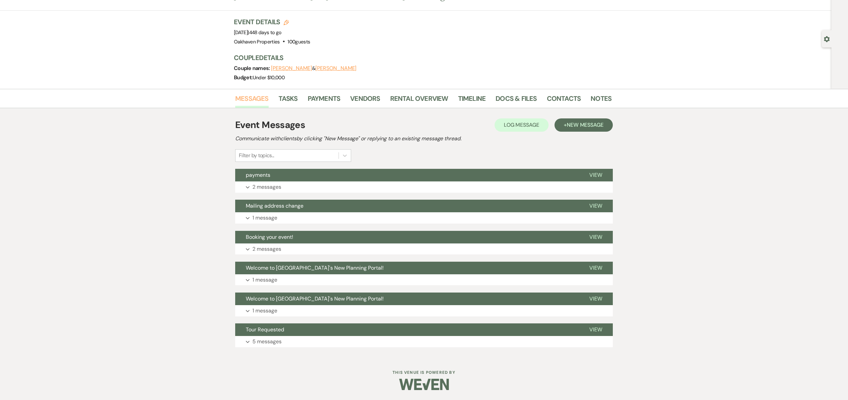
scroll to position [29, 0]
click at [597, 174] on span "View" at bounding box center [595, 175] width 13 height 7
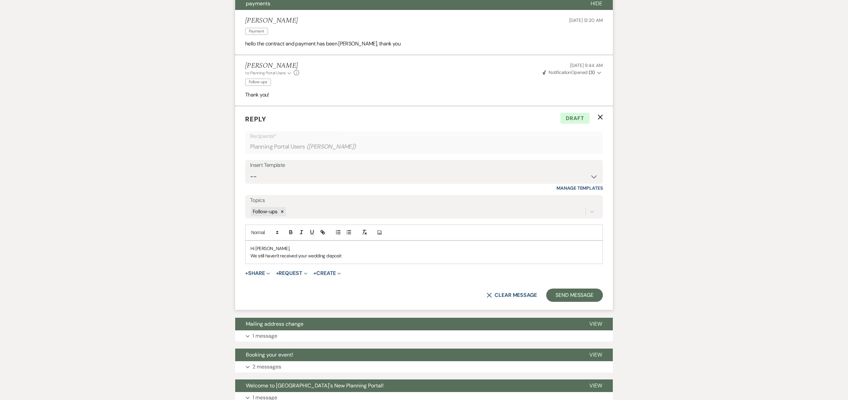
scroll to position [209, 0]
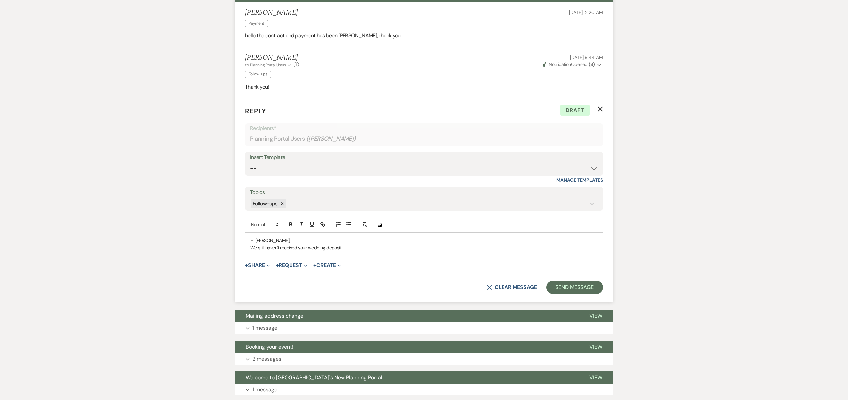
click at [352, 245] on p "We still haven't received your wedding deposit" at bounding box center [423, 247] width 347 height 7
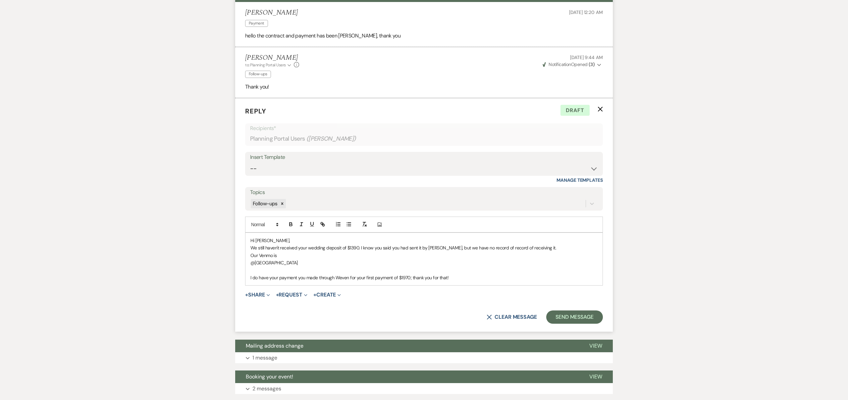
click at [296, 278] on p "I do have your payment you made through Weven for your first payment of $1970; …" at bounding box center [423, 277] width 347 height 7
click at [351, 276] on p "I do have your payment you made through Weven for your first payment of $1970; …" at bounding box center [423, 277] width 347 height 7
drag, startPoint x: 365, startPoint y: 277, endPoint x: 349, endPoint y: 277, distance: 15.9
click at [349, 277] on p "I do have your payment you made through Weven for your first payment of $1970; …" at bounding box center [423, 277] width 347 height 7
drag, startPoint x: 395, startPoint y: 277, endPoint x: 350, endPoint y: 277, distance: 44.4
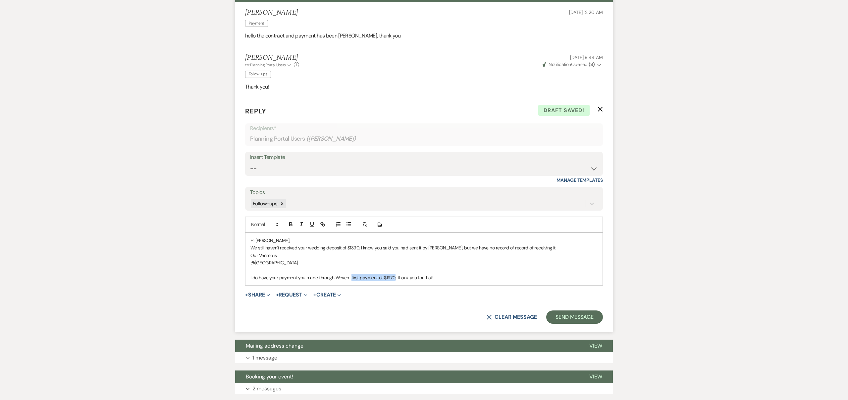
click at [350, 277] on p "I do have your payment you made through Weven first payment of $1970; thank you…" at bounding box center [423, 277] width 347 height 7
click at [278, 277] on p "I do have your payment you made through Weven ; thank you for that!" at bounding box center [423, 277] width 347 height 7
click at [278, 276] on p "I do have yourfirst payment of $1970payment you made through Weven ; thank you …" at bounding box center [423, 277] width 347 height 7
click at [323, 278] on p "I do have your first payment of $1970payment you made through Weven ; thank you…" at bounding box center [423, 277] width 347 height 7
drag, startPoint x: 343, startPoint y: 277, endPoint x: 324, endPoint y: 278, distance: 18.9
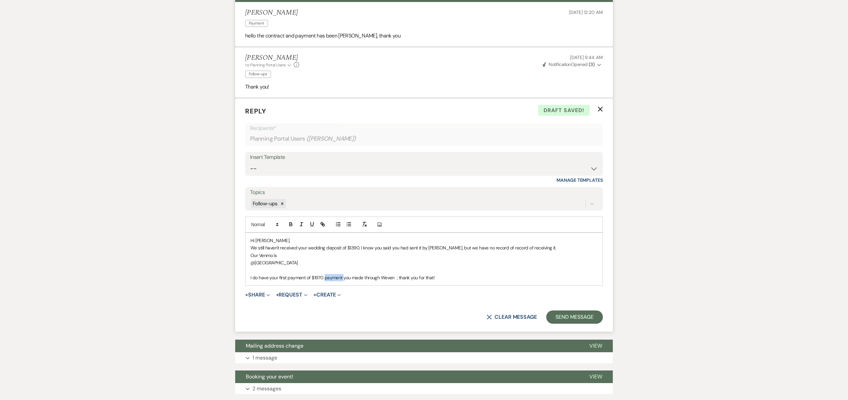
click at [324, 278] on p "I do have your first payment of $1970 payment you made through Weven ; thank yo…" at bounding box center [423, 277] width 347 height 7
click at [323, 277] on p "I do have your first payment of $1970 you made through Weven ; thank you for th…" at bounding box center [423, 277] width 347 height 7
drag, startPoint x: 342, startPoint y: 277, endPoint x: 344, endPoint y: 283, distance: 6.9
click at [342, 277] on p "I do have your first payment of $1970.00 that you made through Weven ; thank yo…" at bounding box center [423, 277] width 347 height 7
drag, startPoint x: 347, startPoint y: 277, endPoint x: 340, endPoint y: 278, distance: 7.6
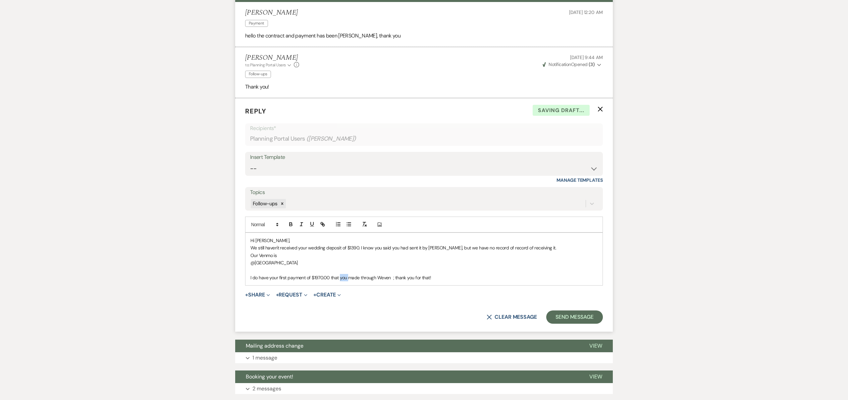
click at [340, 278] on p "I do have your first payment of $1970.00 that you made through Weven ; thank yo…" at bounding box center [423, 277] width 347 height 7
click at [393, 277] on p "I do have your first payment of $1970.00 that was made through Weven ; thank yo…" at bounding box center [423, 277] width 347 height 7
click at [431, 277] on p "I do have your first payment of $1970.00 that was made through Weven; thank you…" at bounding box center [423, 277] width 347 height 7
click at [438, 276] on p "I do have your first payment of $1970.00 that was made through Weven; thank you…" at bounding box center [423, 277] width 347 height 7
drag, startPoint x: 269, startPoint y: 241, endPoint x: 274, endPoint y: 243, distance: 4.9
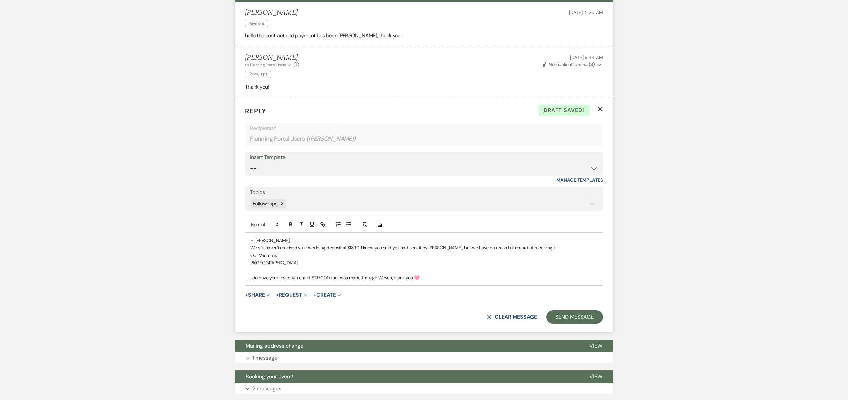
click at [269, 241] on p "Hi [PERSON_NAME]," at bounding box center [423, 240] width 347 height 7
drag, startPoint x: 511, startPoint y: 247, endPoint x: 494, endPoint y: 249, distance: 18.0
click at [494, 249] on p "We still haven't received your wedding deposit of $1390. I know you said you ha…" at bounding box center [423, 247] width 347 height 7
click at [521, 249] on p "We still haven't received your wedding deposit of $1390. I know you said you ha…" at bounding box center [423, 247] width 347 height 7
click at [427, 279] on p "I do have your first payment of $1970.00 that was made through Weven; thank you…" at bounding box center [423, 277] width 347 height 7
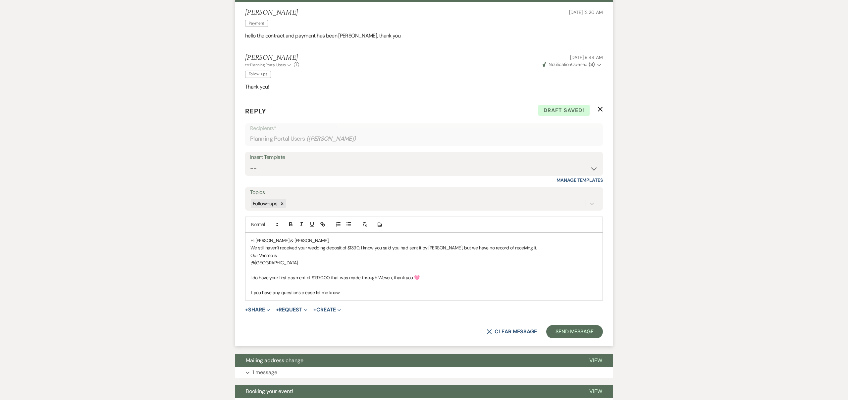
click at [520, 250] on p "We still haven't received your wedding deposit of $1390. I know you said you ha…" at bounding box center [423, 247] width 347 height 7
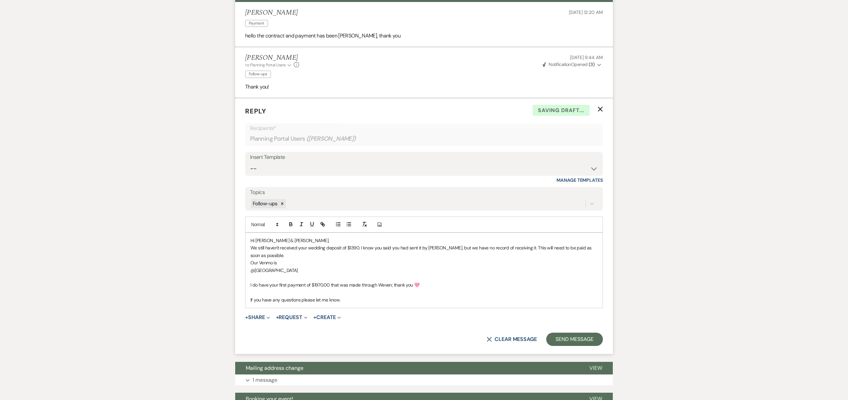
scroll to position [237, 0]
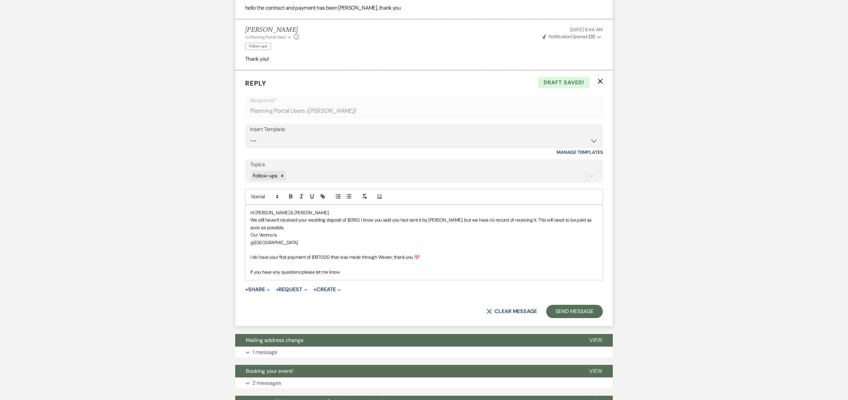
click at [344, 271] on p "If you have any questions please let me know." at bounding box center [423, 271] width 347 height 7
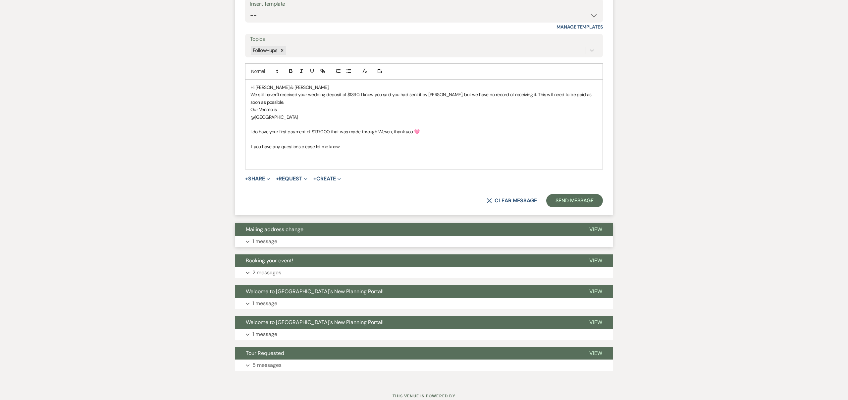
scroll to position [363, 0]
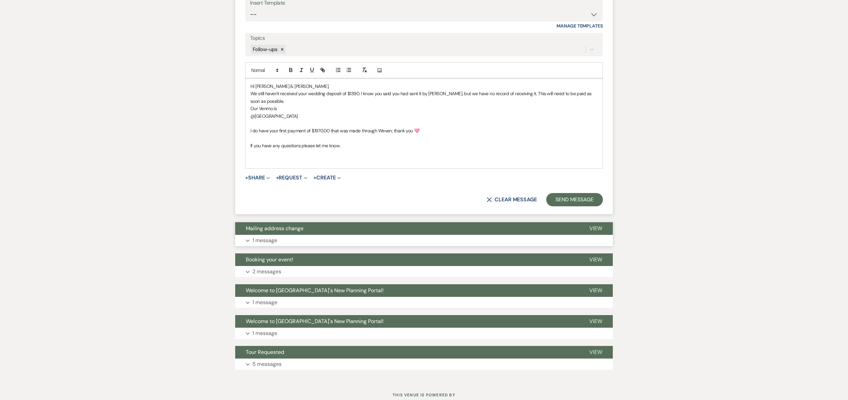
click at [594, 228] on span "View" at bounding box center [595, 228] width 13 height 7
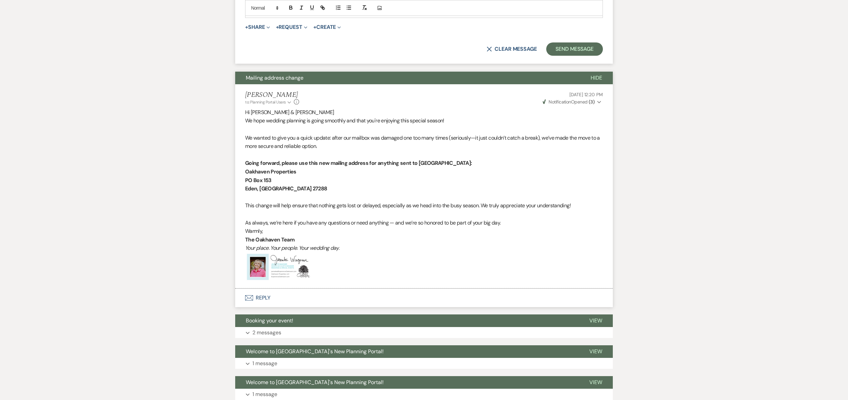
scroll to position [514, 0]
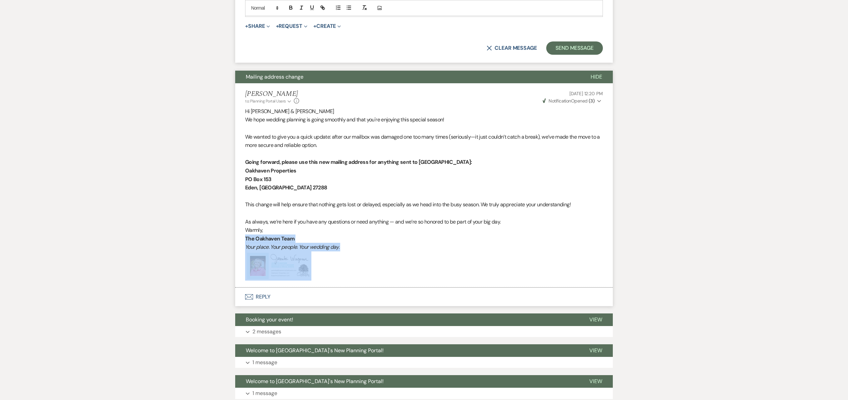
drag, startPoint x: 246, startPoint y: 238, endPoint x: 338, endPoint y: 264, distance: 94.9
click at [338, 264] on div "Hi [PERSON_NAME] & [PERSON_NAME] We hope wedding planning is going smoothly and…" at bounding box center [424, 193] width 358 height 173
copy div "The Oakhaven Team Your place. Your people. Your wedding day. ﻿"
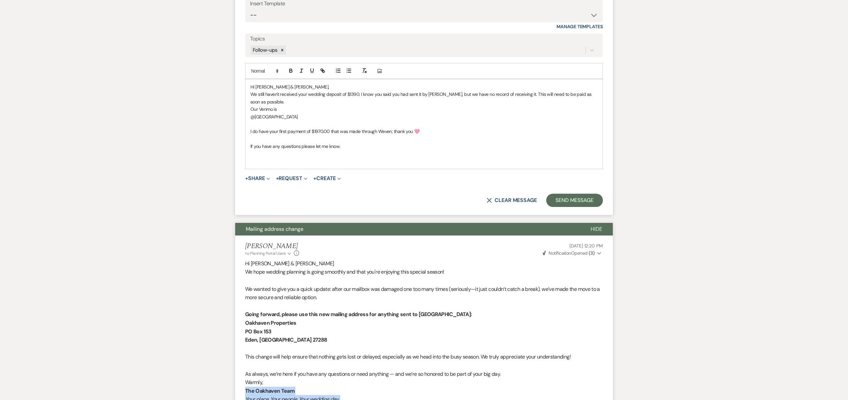
scroll to position [353, 0]
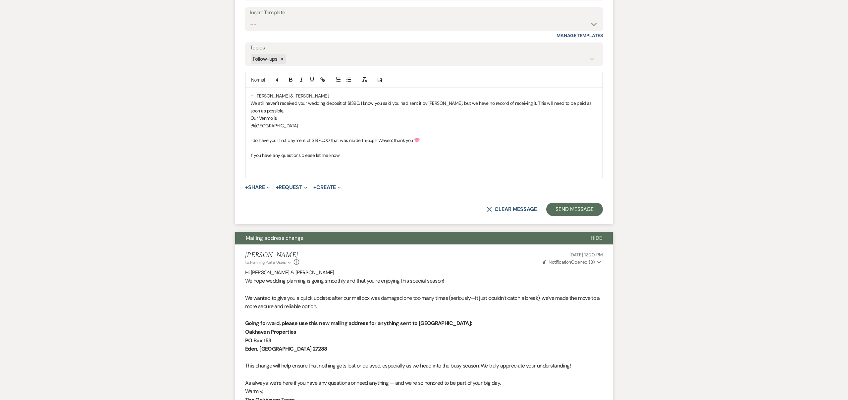
click at [251, 163] on p at bounding box center [423, 162] width 347 height 7
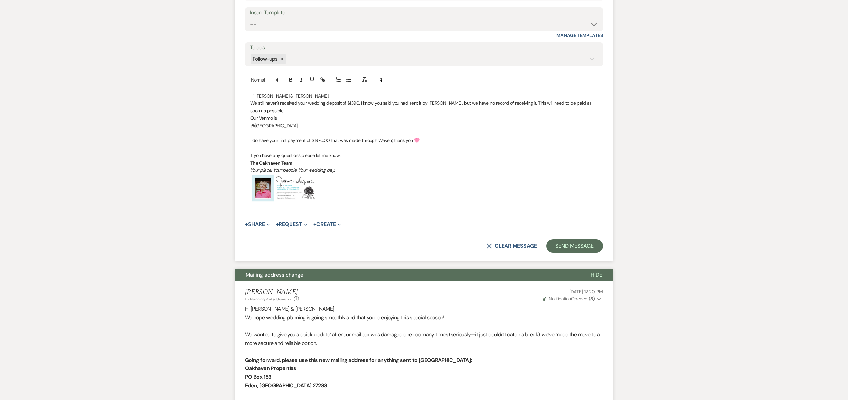
click at [250, 162] on div "Hi [PERSON_NAME] & [PERSON_NAME], We still haven't received your wedding deposi…" at bounding box center [423, 151] width 357 height 126
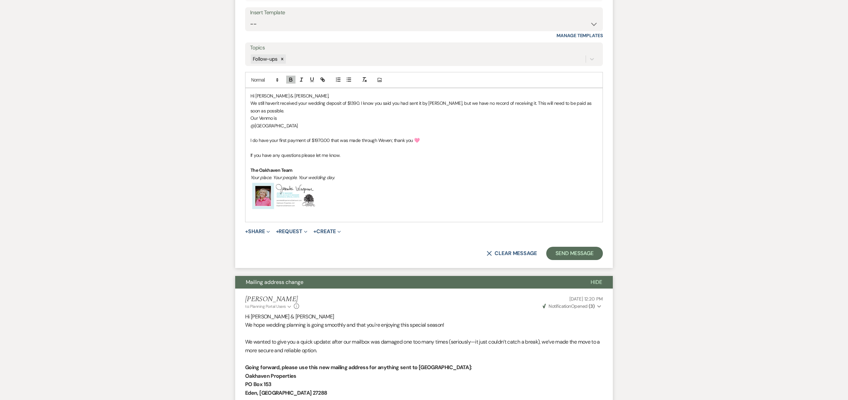
click at [320, 208] on p "﻿ ﻿ ﻿" at bounding box center [423, 195] width 347 height 29
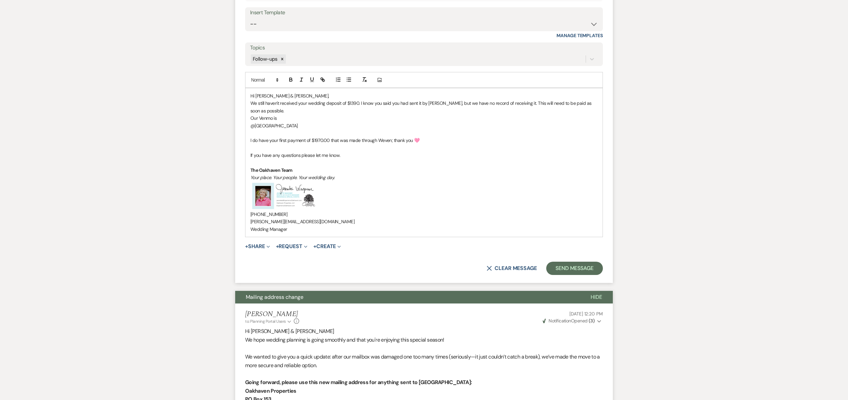
click at [269, 229] on p "Wedding Manager" at bounding box center [423, 228] width 347 height 7
drag, startPoint x: 287, startPoint y: 229, endPoint x: 270, endPoint y: 229, distance: 17.2
click at [270, 229] on p "Wedding & Events Manager" at bounding box center [423, 228] width 347 height 7
click at [289, 229] on p "Wedding Manager" at bounding box center [423, 228] width 347 height 7
drag, startPoint x: 251, startPoint y: 229, endPoint x: 257, endPoint y: 232, distance: 6.8
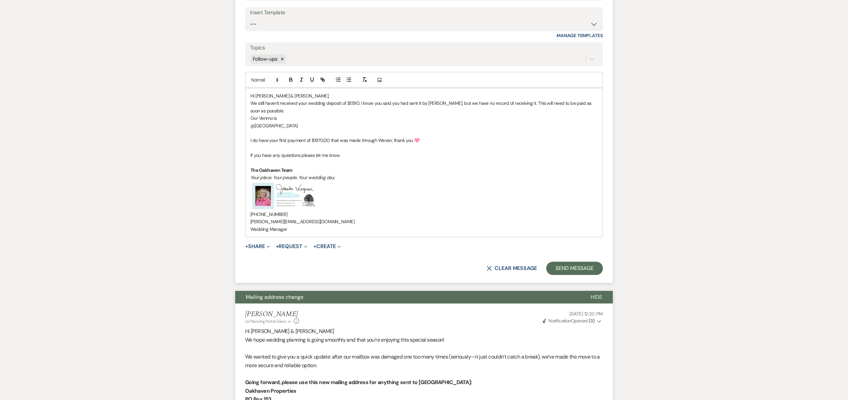
click at [251, 229] on p "Wedding Manager" at bounding box center [423, 228] width 347 height 7
click at [573, 265] on button "Send Message" at bounding box center [574, 267] width 57 height 13
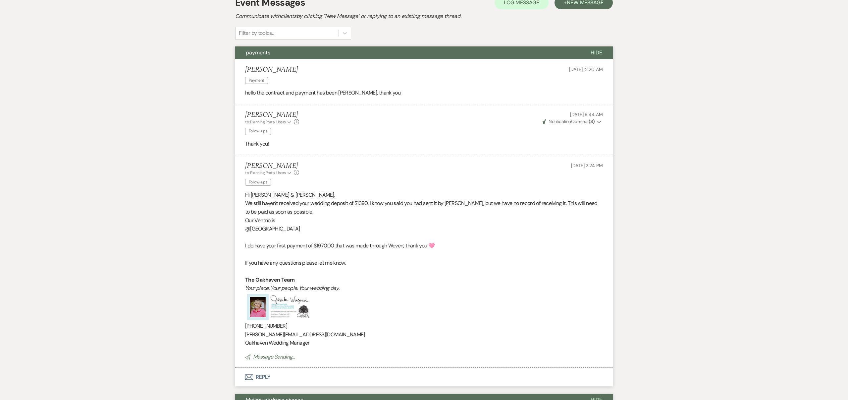
scroll to position [0, 0]
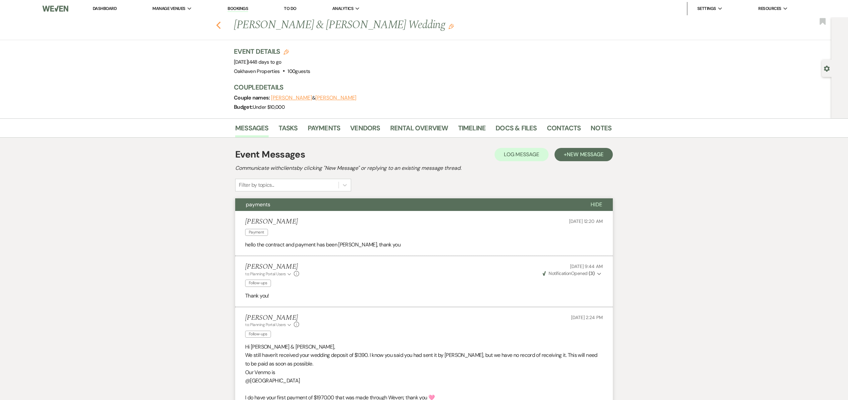
click at [219, 26] on icon "Previous" at bounding box center [218, 25] width 5 height 8
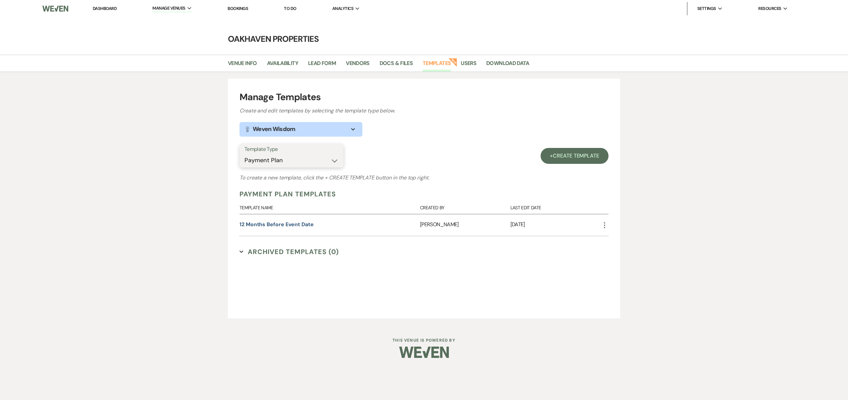
click at [335, 160] on select "Select template type... Task List Message Templates Payment Plan Inventory Item…" at bounding box center [291, 160] width 94 height 13
click at [334, 161] on select "Select template type... Task List Message Templates Payment Plan Inventory Item…" at bounding box center [291, 160] width 94 height 13
